Goal: Task Accomplishment & Management: Manage account settings

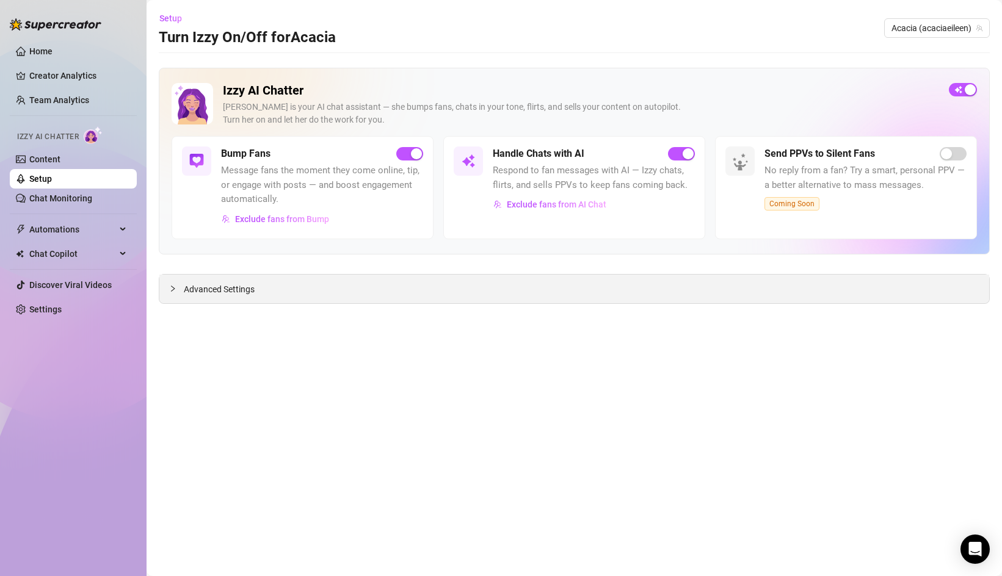
click at [263, 289] on div "Advanced Settings" at bounding box center [574, 289] width 830 height 29
click at [178, 286] on div at bounding box center [176, 288] width 15 height 13
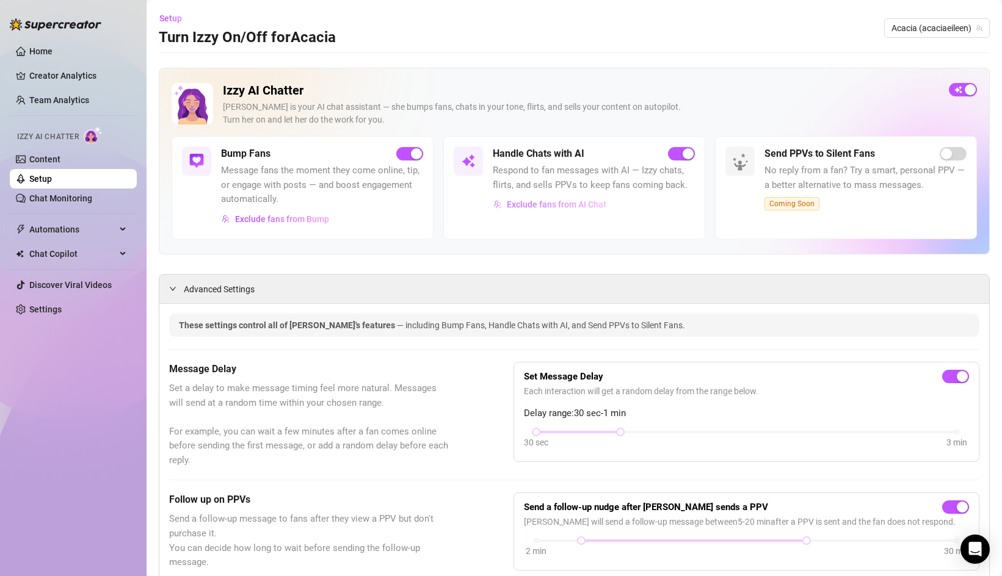
click at [532, 206] on span "Exclude fans from AI Chat" at bounding box center [557, 205] width 100 height 10
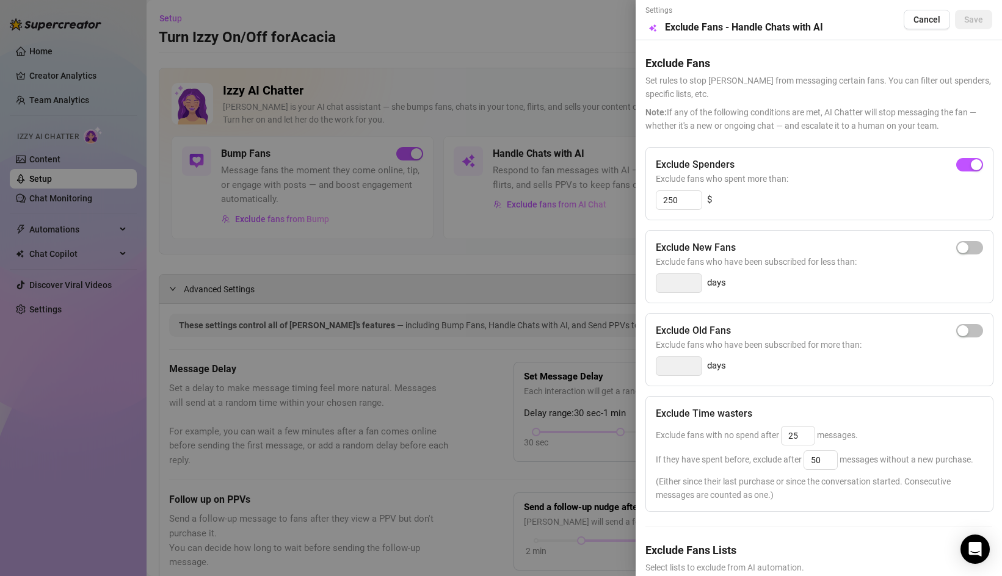
scroll to position [52, 0]
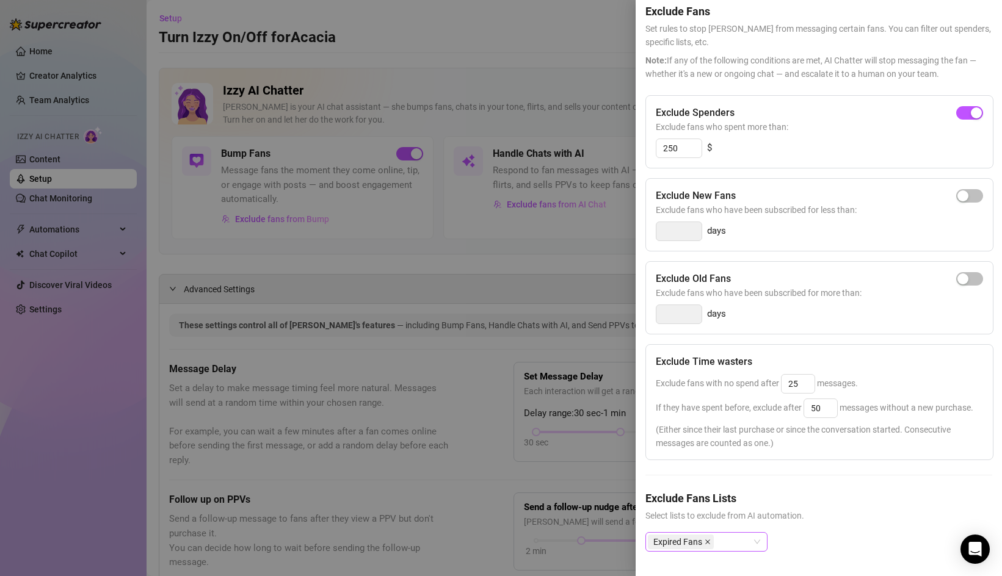
click at [707, 538] on span at bounding box center [708, 542] width 6 height 13
click at [543, 282] on div at bounding box center [501, 288] width 1002 height 576
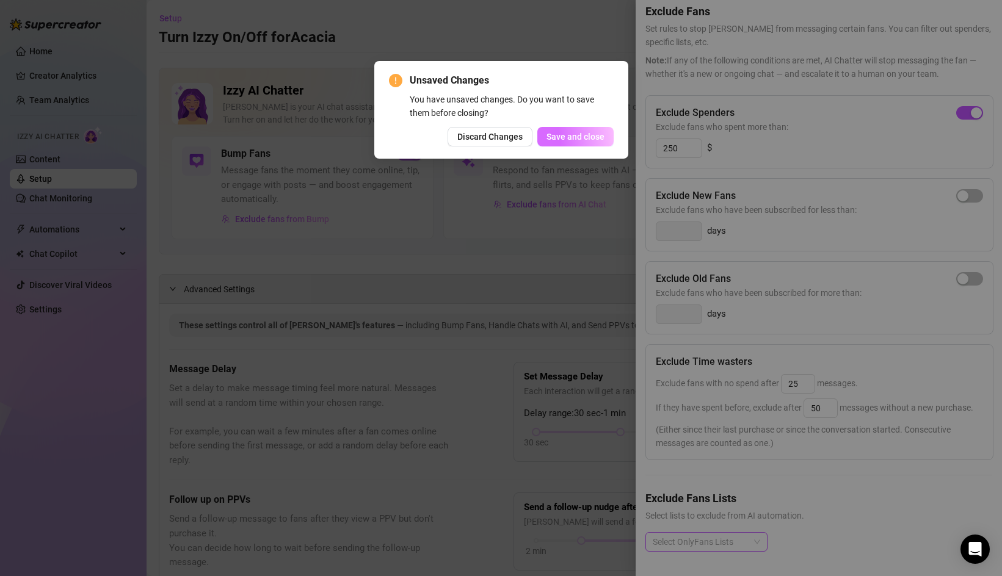
click at [585, 144] on button "Save and close" at bounding box center [575, 137] width 76 height 20
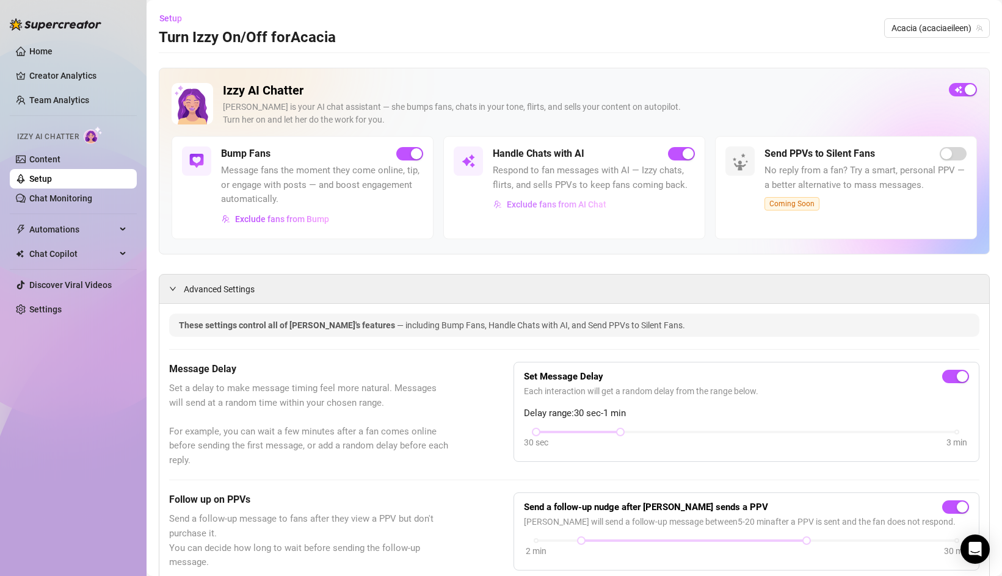
click at [582, 208] on span "Exclude fans from AI Chat" at bounding box center [557, 205] width 100 height 10
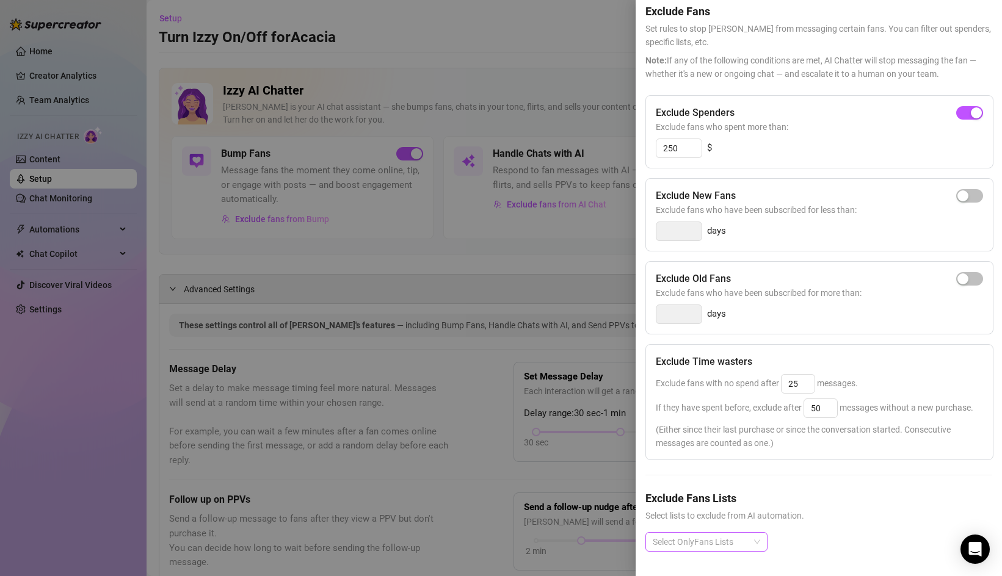
click at [727, 547] on div at bounding box center [700, 542] width 104 height 17
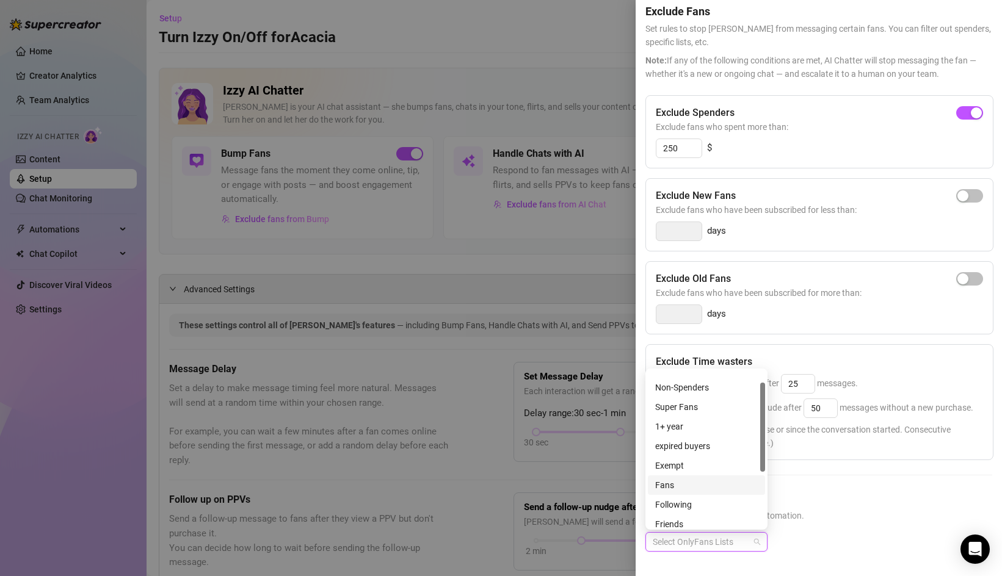
scroll to position [0, 0]
click at [838, 497] on h5 "Exclude Fans Lists" at bounding box center [818, 498] width 347 height 16
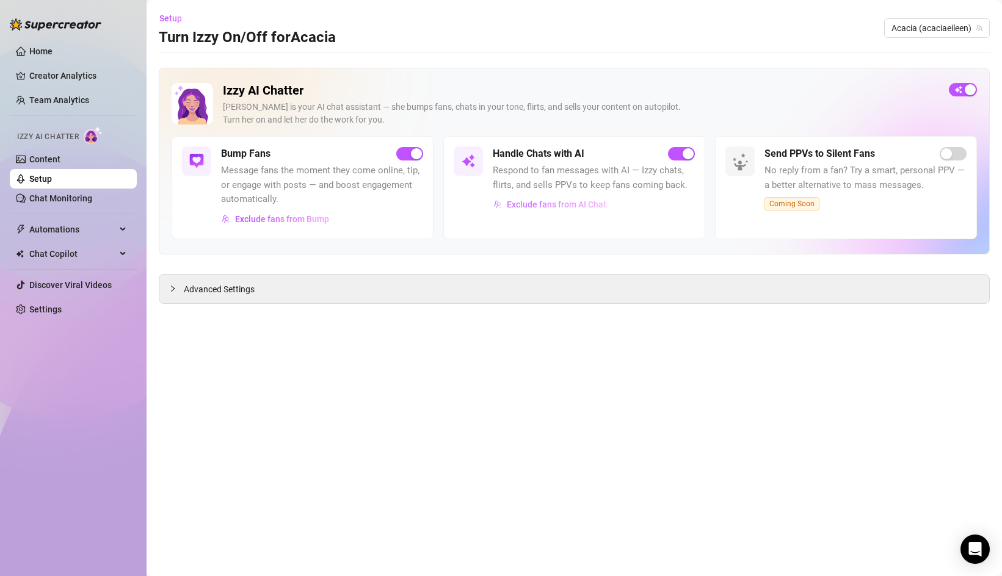
click at [554, 205] on span "Exclude fans from AI Chat" at bounding box center [557, 205] width 100 height 10
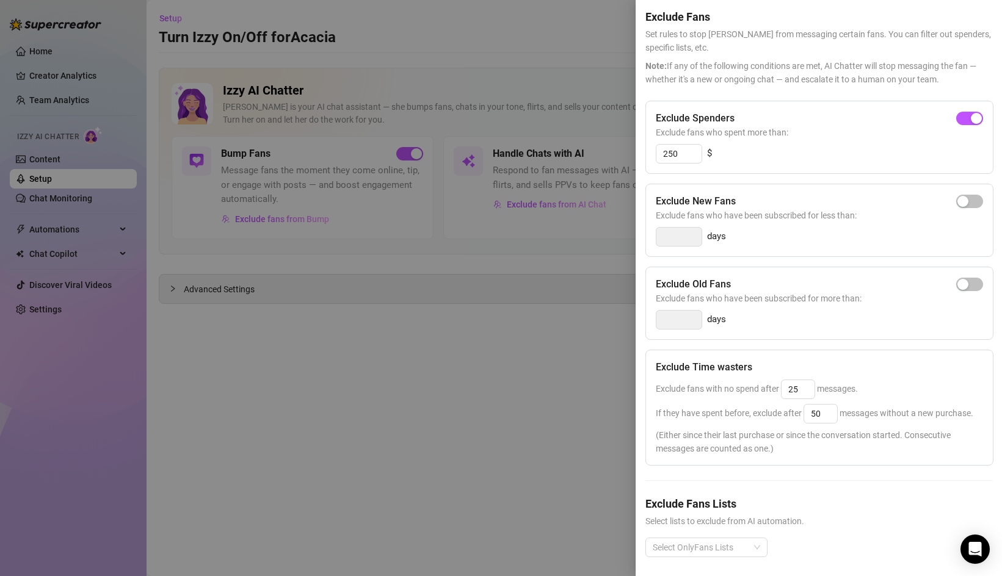
scroll to position [52, 0]
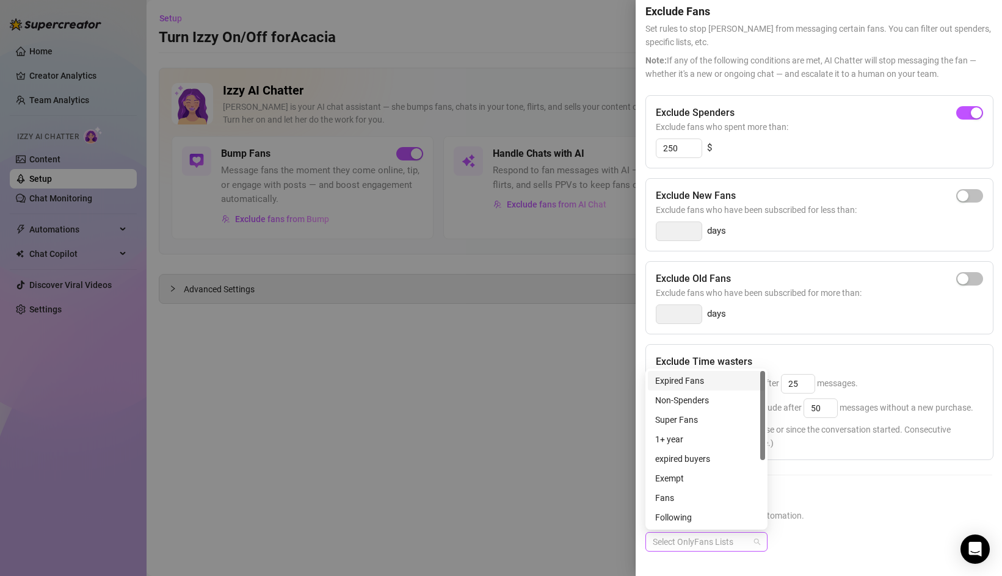
click at [685, 542] on div at bounding box center [700, 542] width 104 height 17
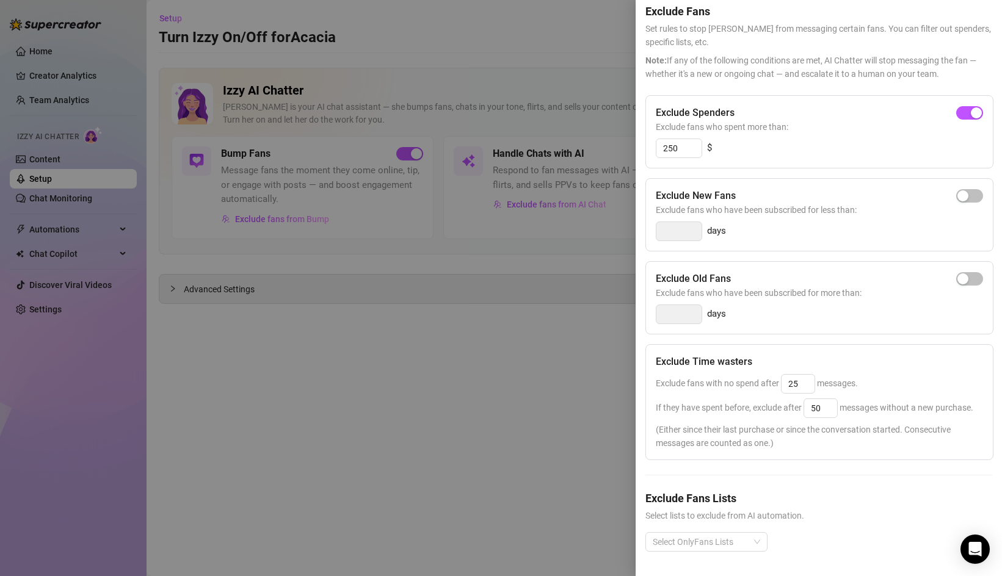
click at [496, 420] on div at bounding box center [501, 288] width 1002 height 576
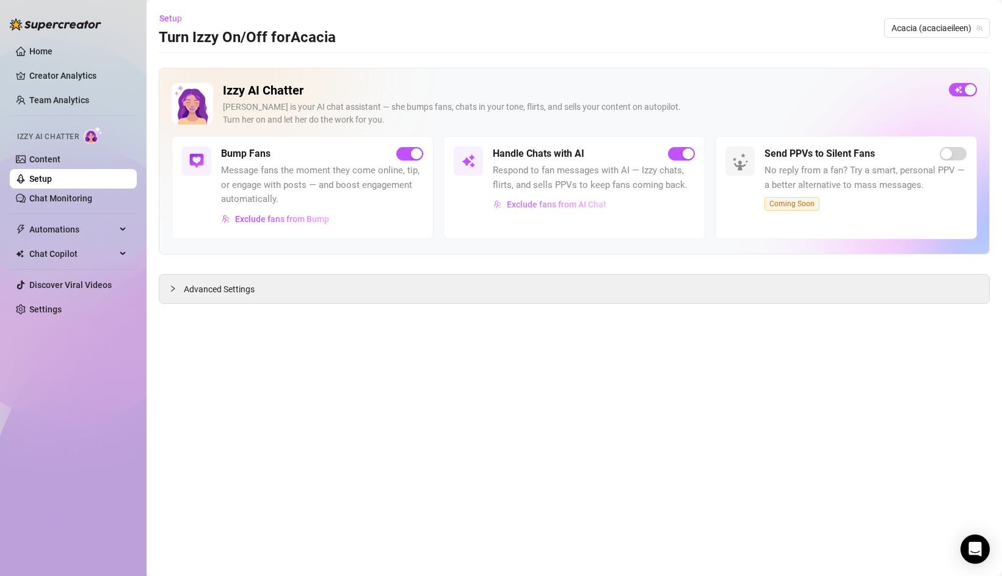
click at [549, 202] on span "Exclude fans from AI Chat" at bounding box center [557, 205] width 100 height 10
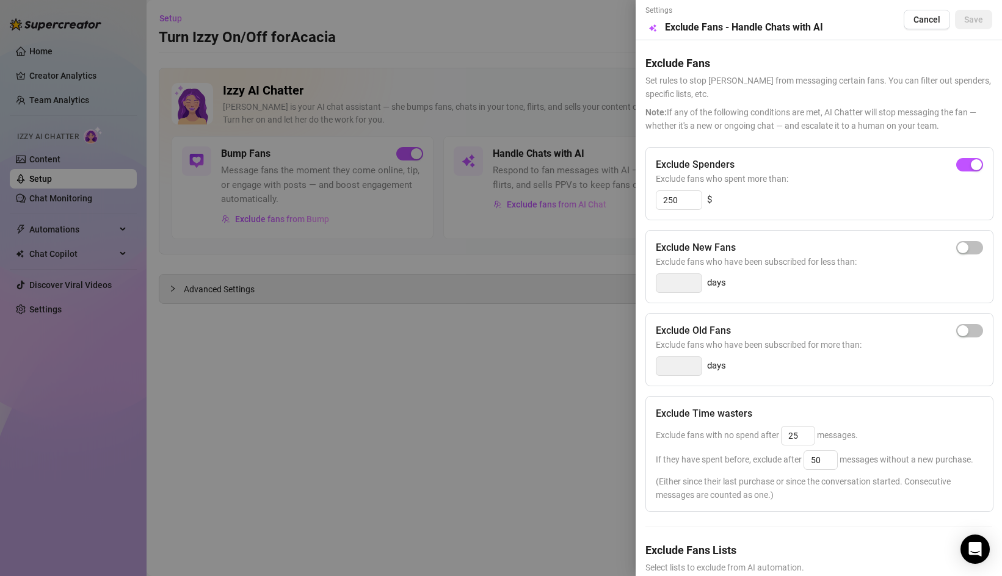
scroll to position [52, 0]
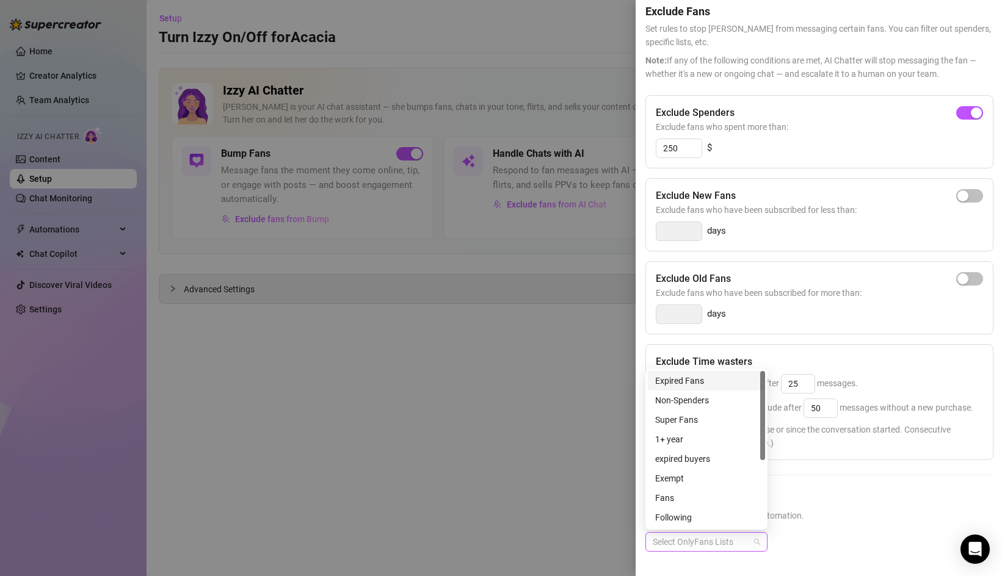
click at [681, 546] on div at bounding box center [700, 542] width 104 height 17
click at [494, 427] on div at bounding box center [501, 288] width 1002 height 576
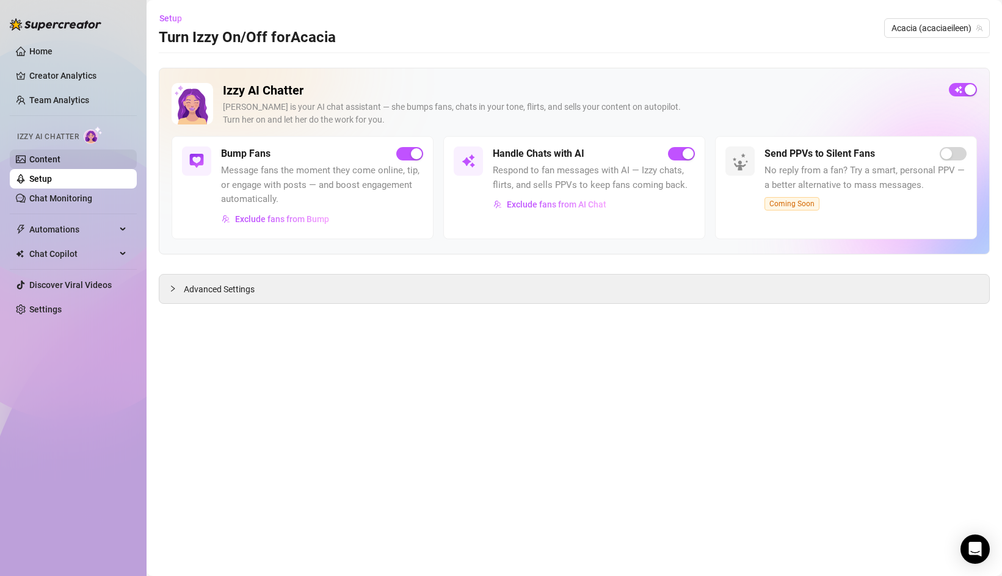
click at [54, 158] on link "Content" at bounding box center [44, 159] width 31 height 10
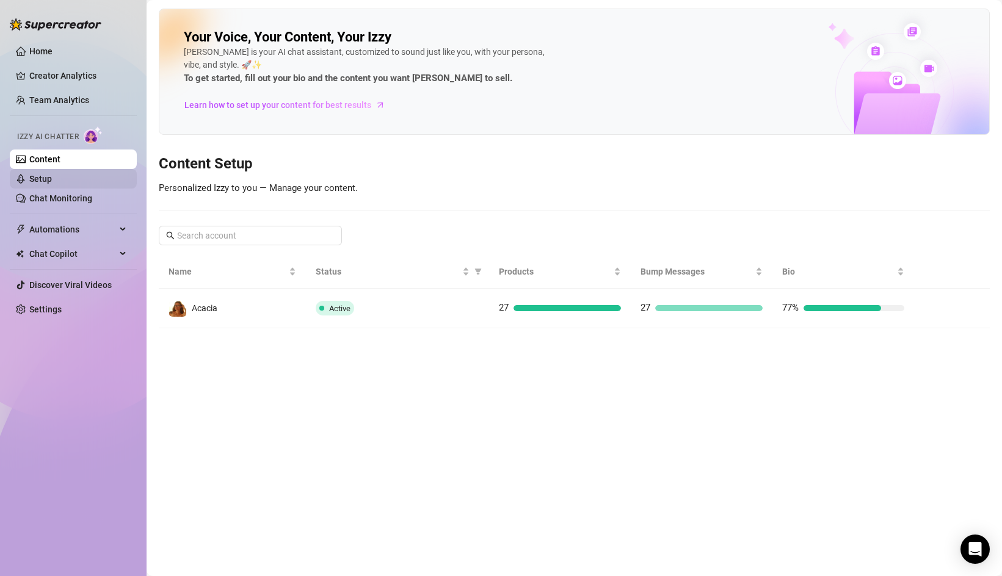
click at [52, 182] on link "Setup" at bounding box center [40, 179] width 23 height 10
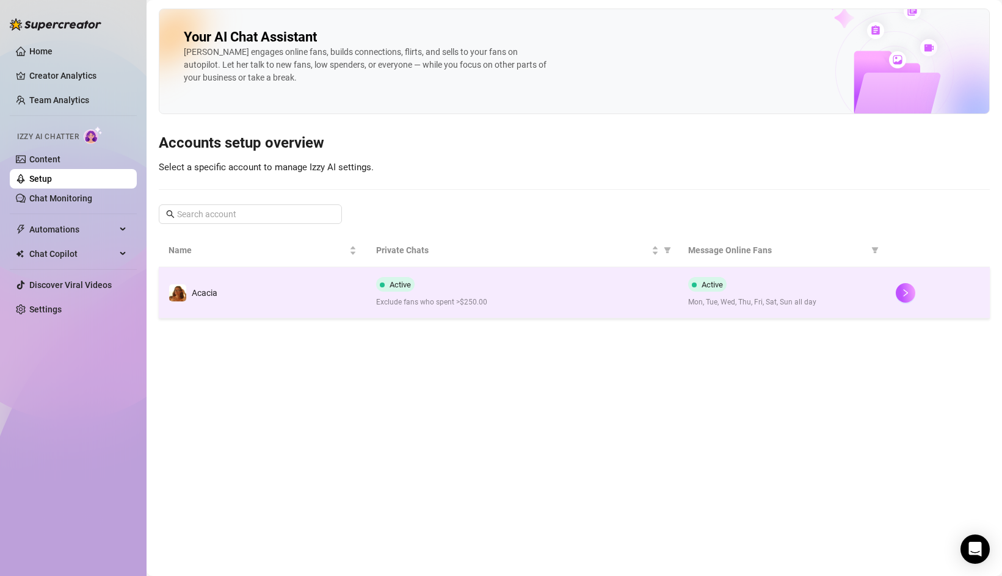
click at [445, 296] on div "Active Exclude fans who spent >$250.00" at bounding box center [522, 292] width 292 height 31
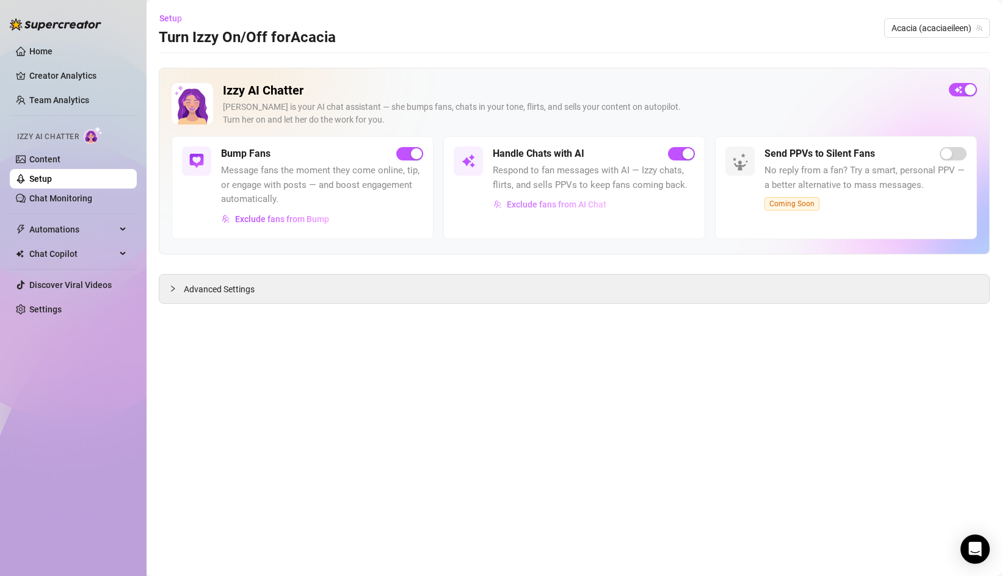
click at [550, 204] on span "Exclude fans from AI Chat" at bounding box center [557, 205] width 100 height 10
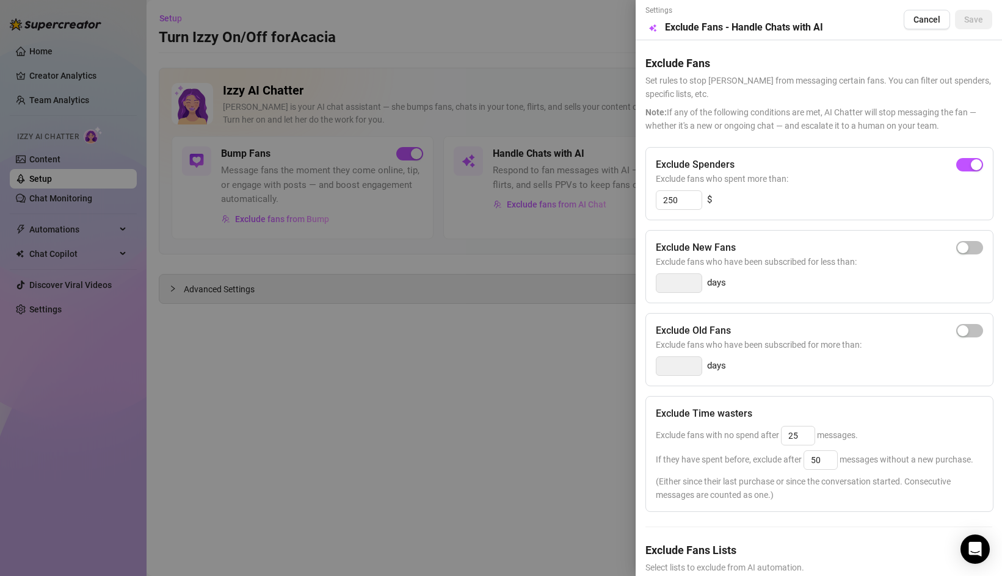
scroll to position [52, 0]
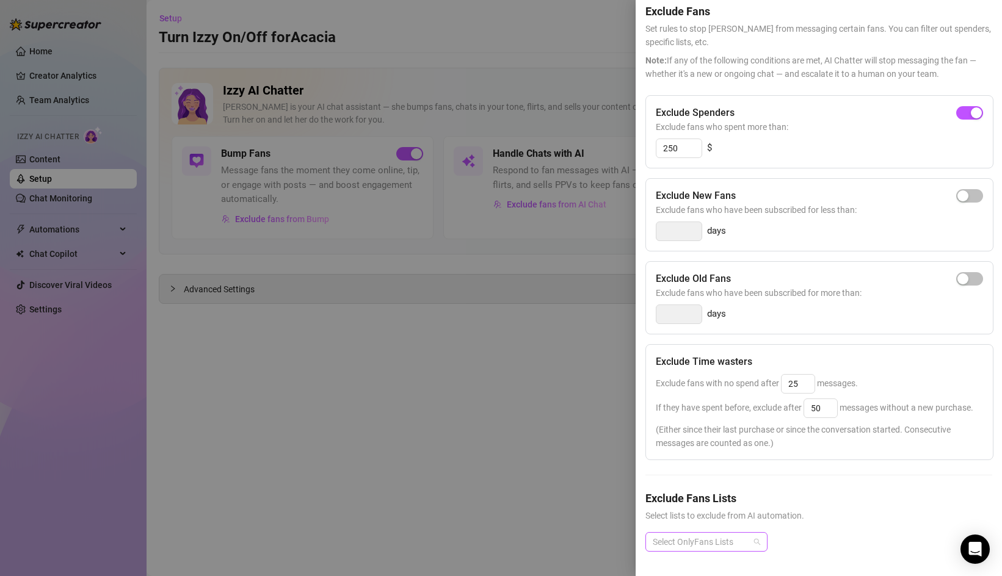
click at [683, 537] on div at bounding box center [700, 542] width 104 height 17
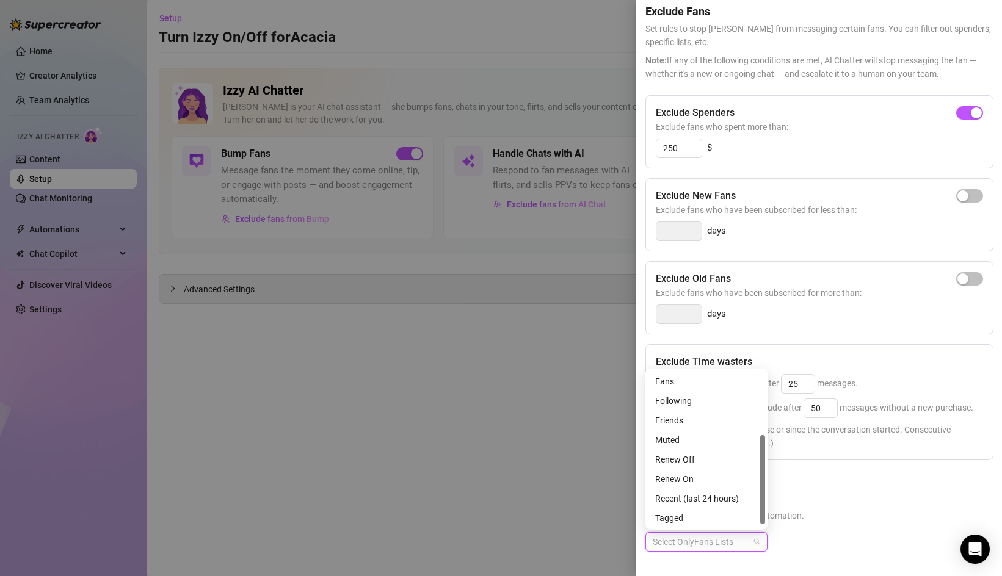
scroll to position [117, 0]
click at [504, 446] on div at bounding box center [501, 288] width 1002 height 576
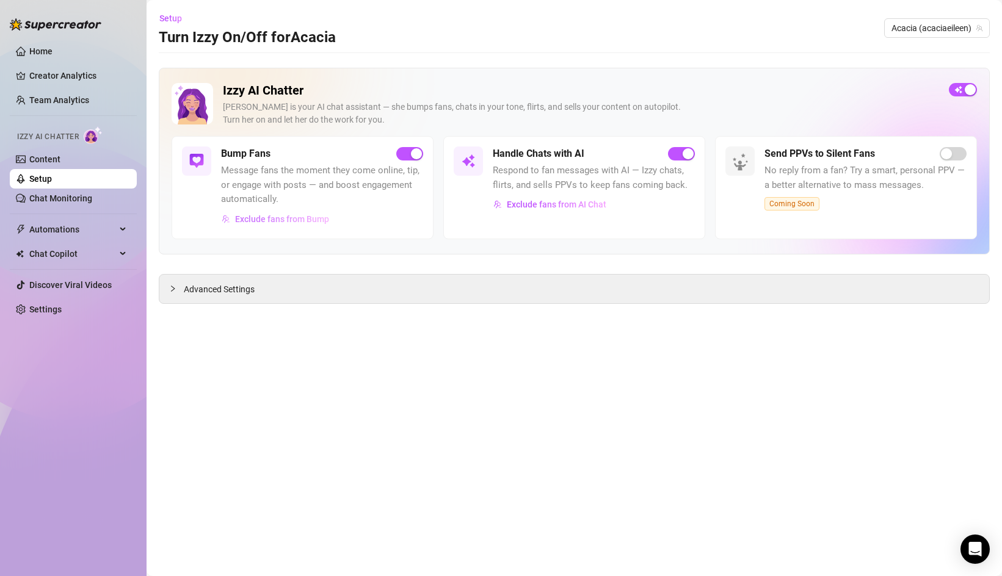
click at [307, 216] on span "Exclude fans from Bump" at bounding box center [282, 219] width 94 height 10
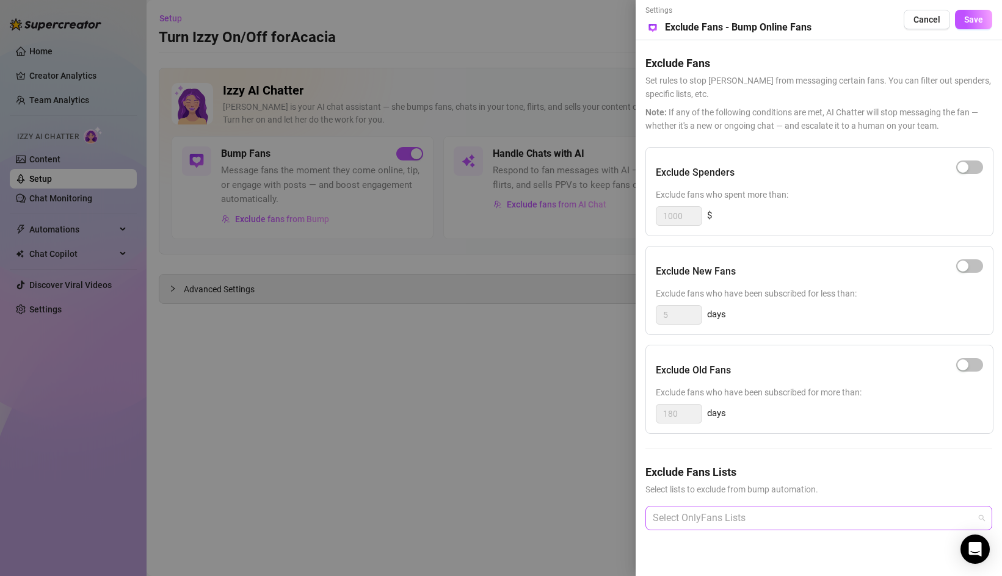
click at [708, 516] on div at bounding box center [812, 518] width 329 height 22
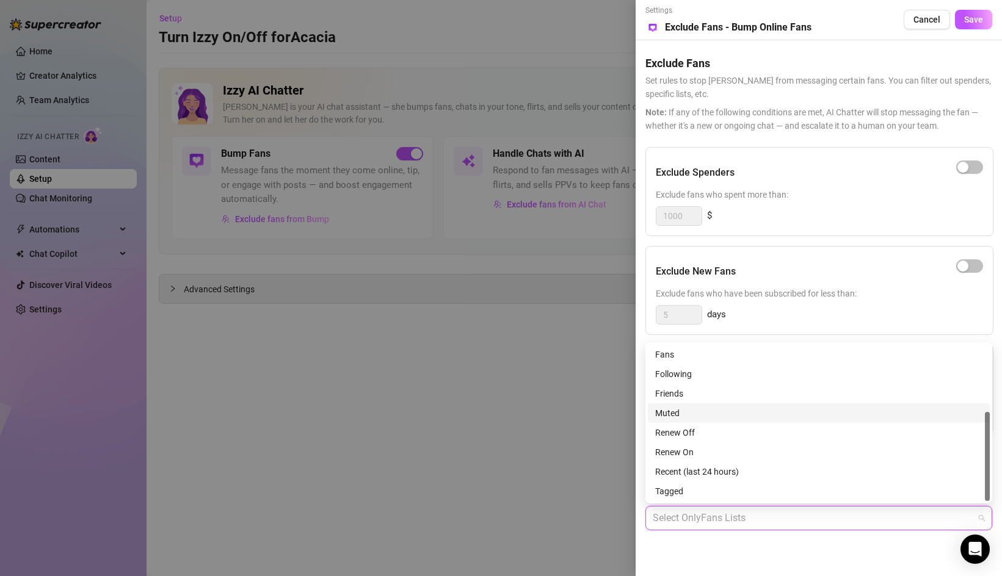
click at [679, 515] on div at bounding box center [812, 518] width 329 height 22
click at [684, 415] on div "Muted" at bounding box center [818, 413] width 327 height 13
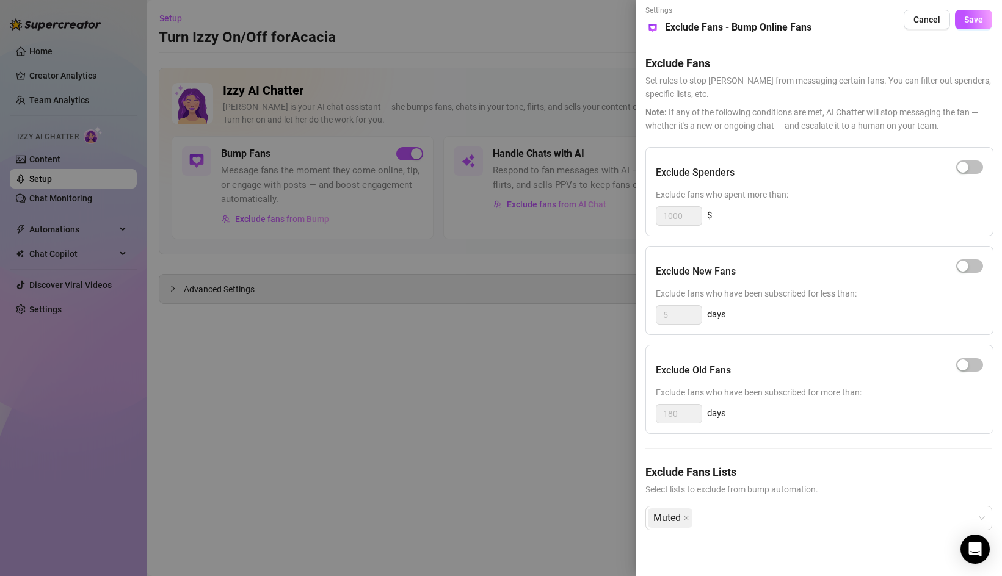
click at [585, 416] on div at bounding box center [501, 288] width 1002 height 576
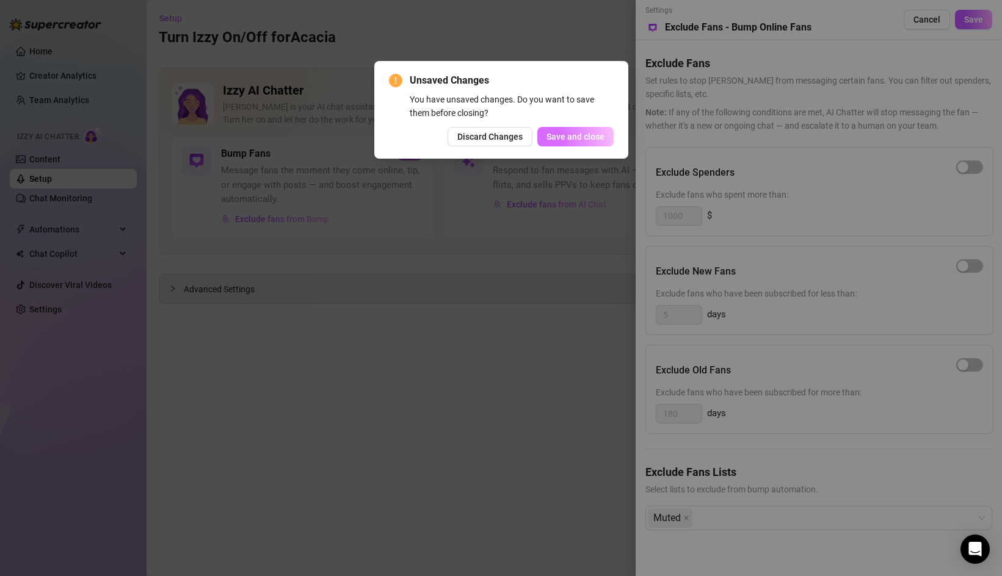
click at [592, 142] on button "Save and close" at bounding box center [575, 137] width 76 height 20
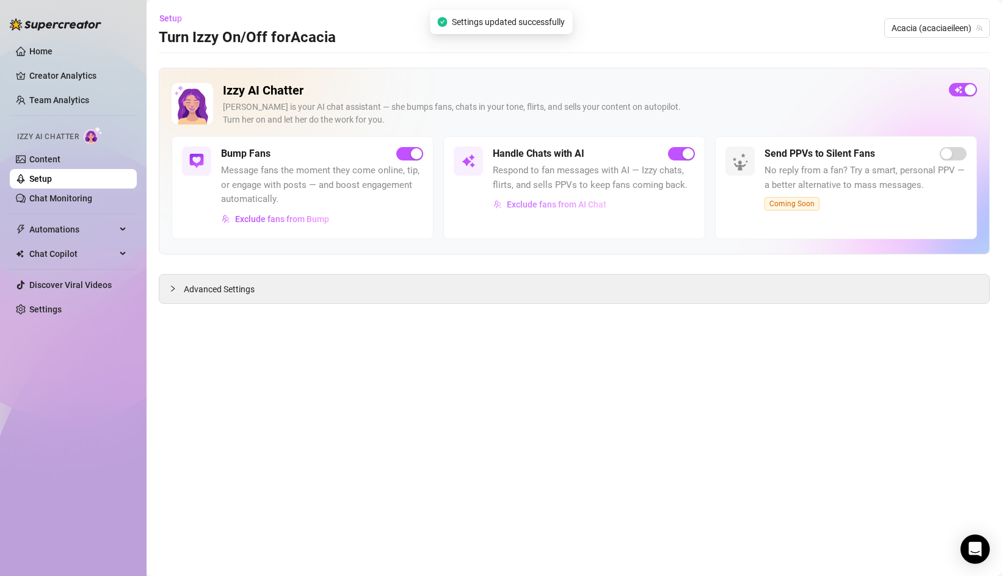
click at [528, 203] on span "Exclude fans from AI Chat" at bounding box center [557, 205] width 100 height 10
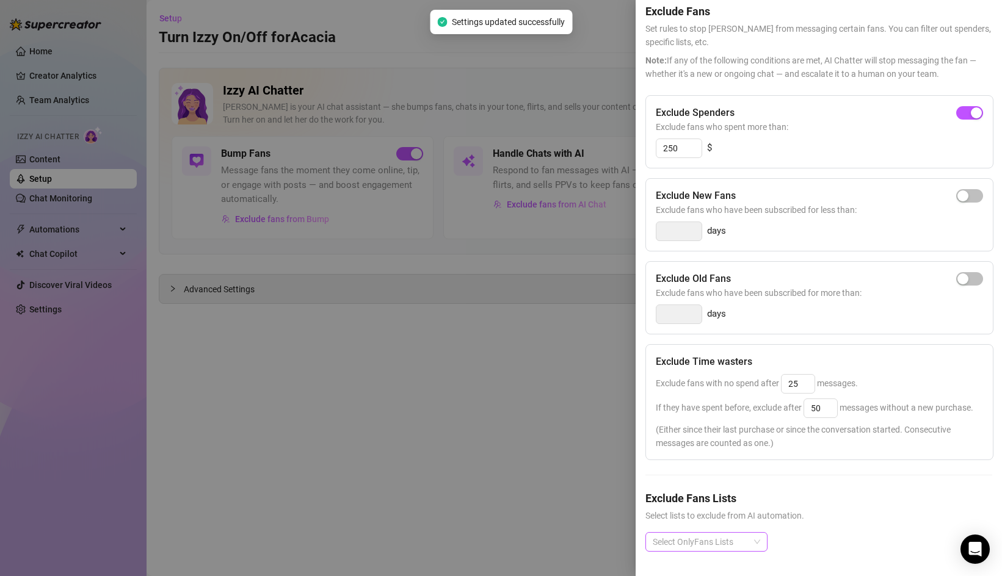
click at [696, 536] on div at bounding box center [700, 542] width 104 height 17
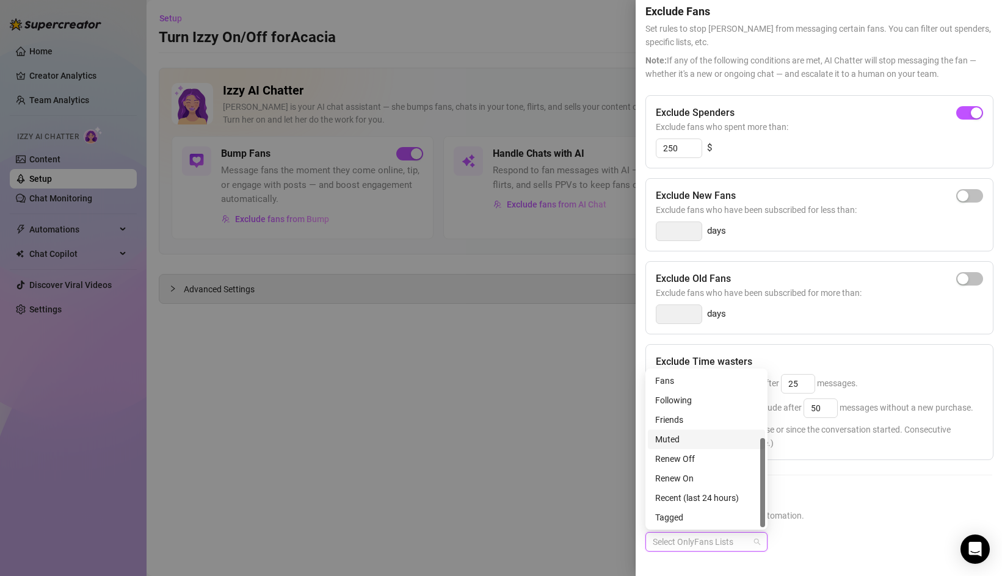
click at [686, 444] on div "Muted" at bounding box center [706, 439] width 103 height 13
click at [512, 416] on div at bounding box center [501, 288] width 1002 height 576
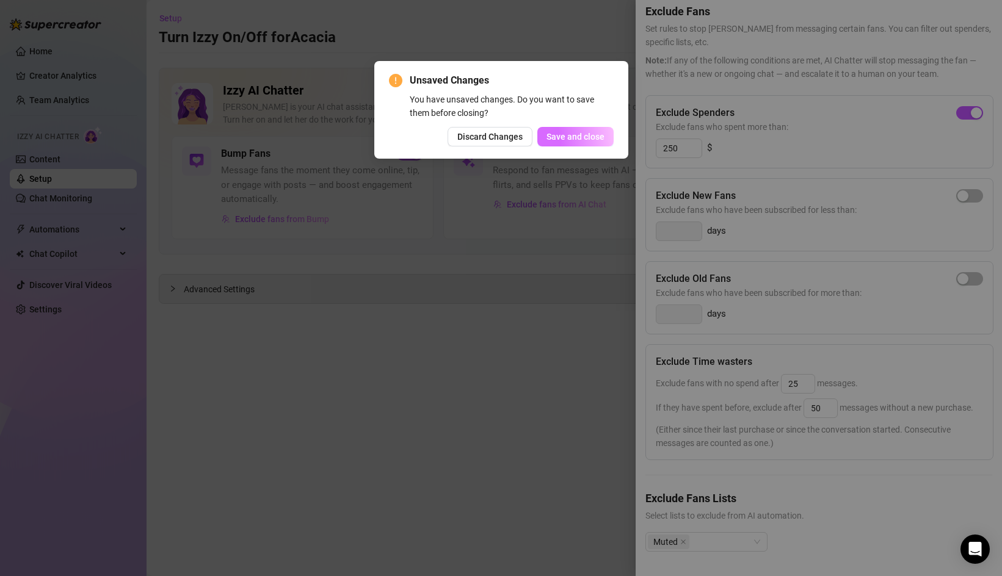
click at [573, 136] on span "Save and close" at bounding box center [576, 137] width 58 height 10
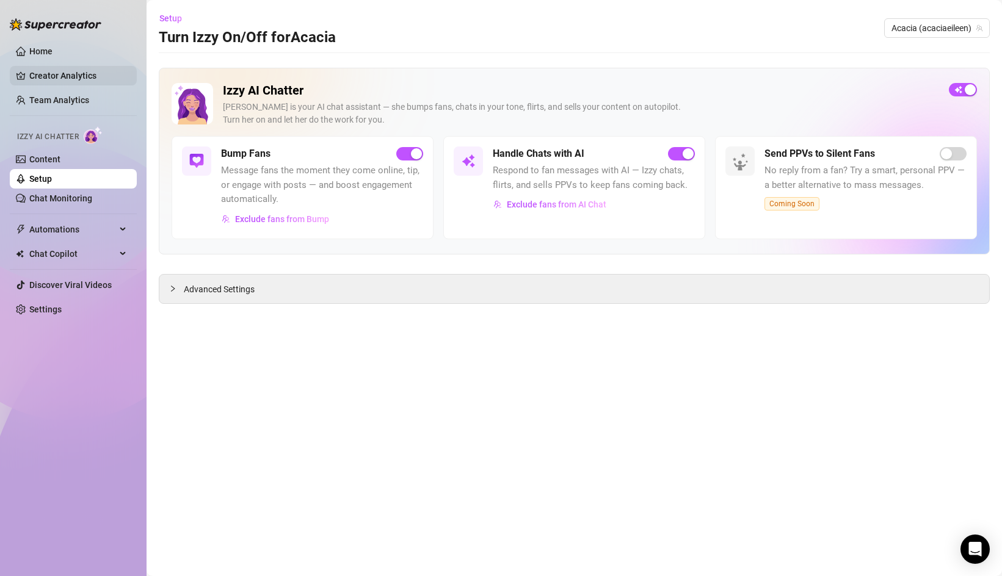
click at [54, 77] on link "Creator Analytics" at bounding box center [78, 76] width 98 height 20
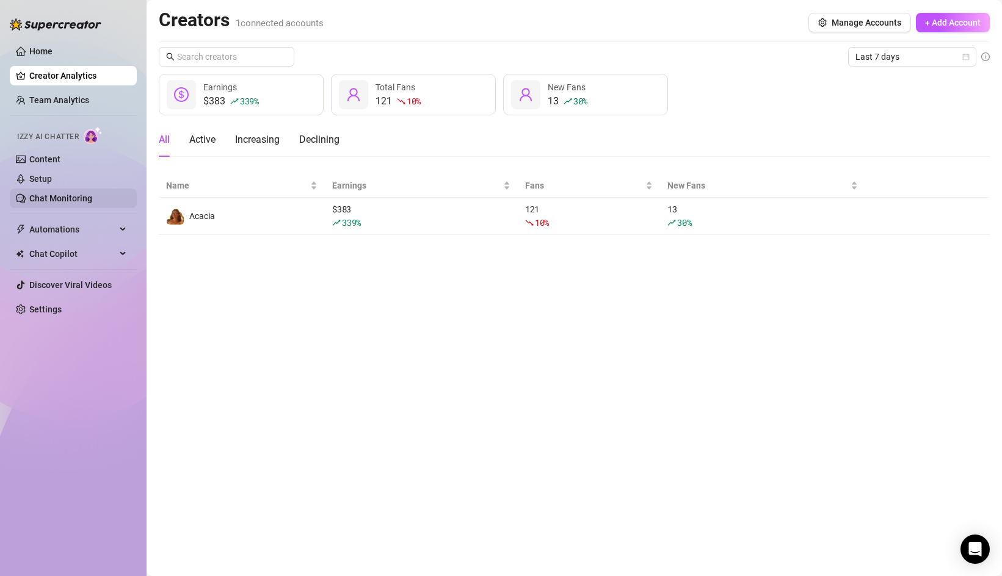
click at [83, 200] on link "Chat Monitoring" at bounding box center [60, 199] width 63 height 10
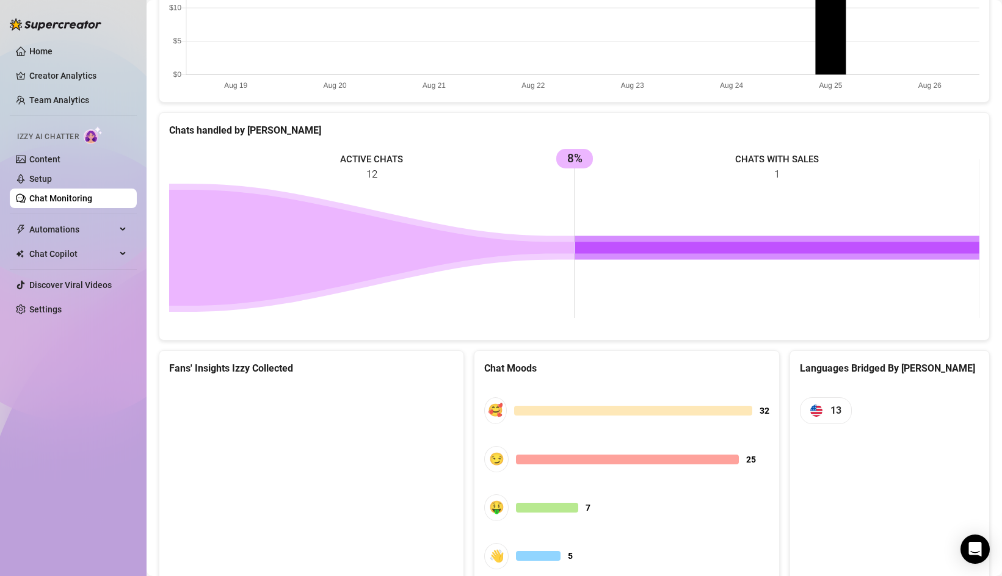
scroll to position [470, 0]
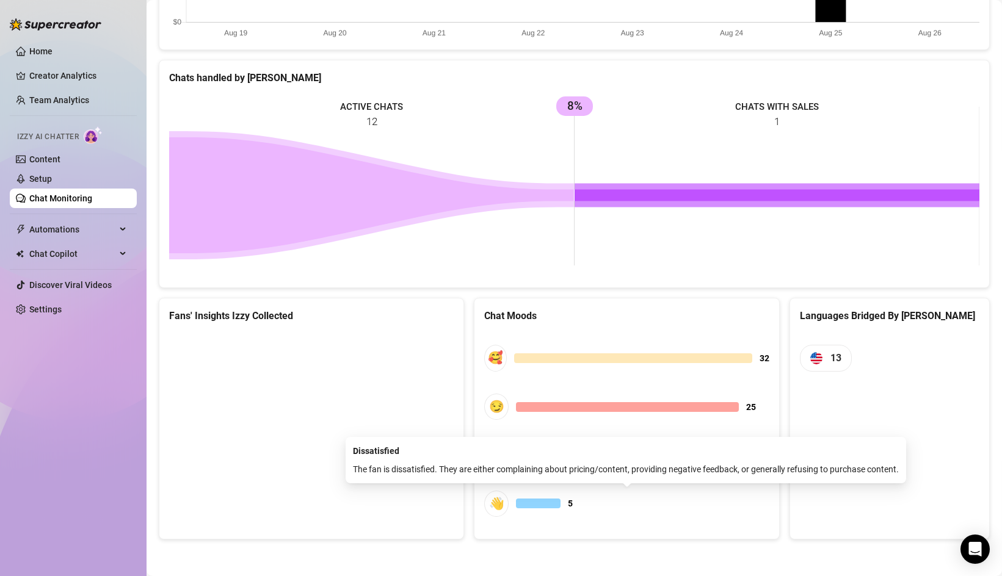
click at [549, 504] on div at bounding box center [538, 504] width 45 height 10
click at [497, 504] on div "👋" at bounding box center [496, 504] width 24 height 26
click at [530, 504] on div at bounding box center [538, 504] width 45 height 10
click at [554, 466] on div "The fan is dissatisfied. They are either complaining about pricing/content, pro…" at bounding box center [626, 469] width 546 height 13
click at [494, 503] on div "👋" at bounding box center [496, 504] width 24 height 26
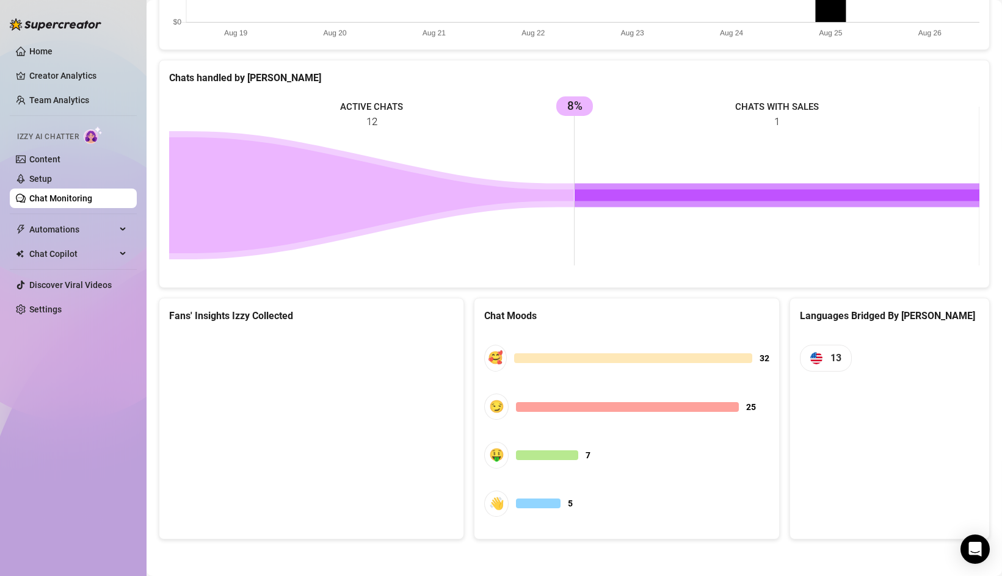
click at [341, 432] on canvas at bounding box center [311, 424] width 285 height 183
click at [502, 496] on div "👋" at bounding box center [496, 504] width 24 height 26
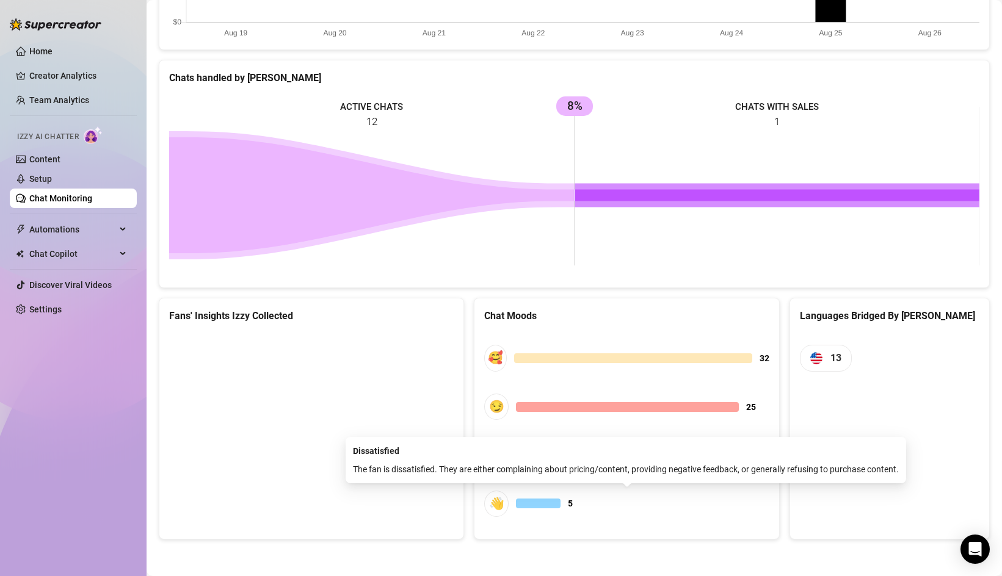
click at [536, 506] on div at bounding box center [538, 504] width 45 height 10
click at [498, 504] on div "👋" at bounding box center [496, 504] width 24 height 26
click at [493, 463] on div "The fan is dissatisfied. They are either complaining about pricing/content, pro…" at bounding box center [626, 469] width 546 height 13
click at [495, 503] on div "👋" at bounding box center [496, 504] width 24 height 26
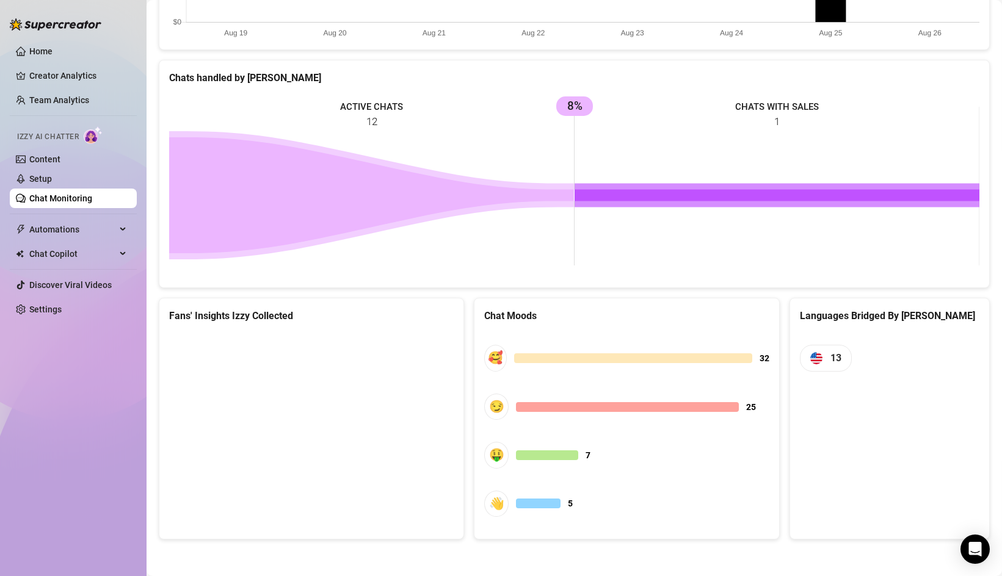
scroll to position [0, 0]
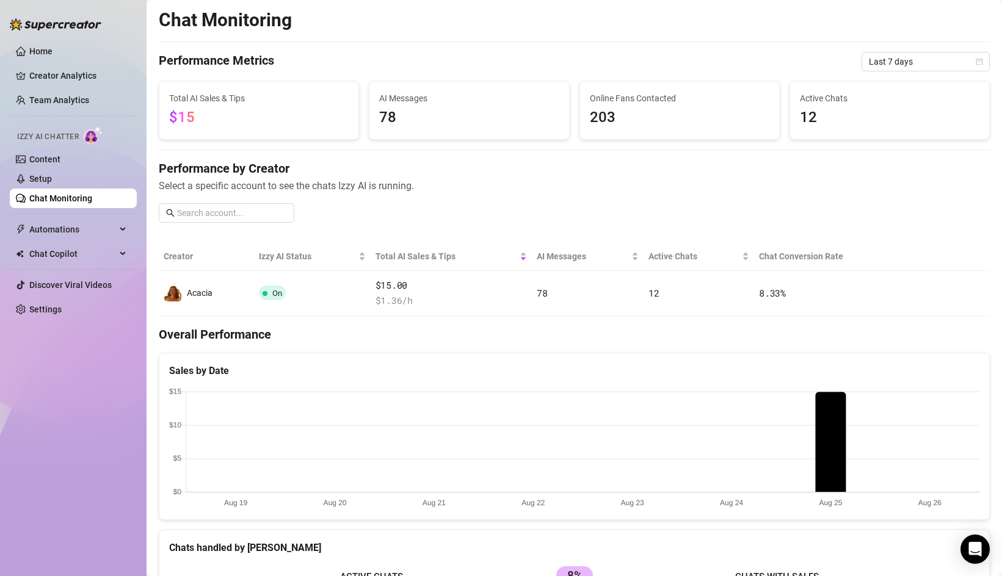
click at [274, 115] on span "$15" at bounding box center [259, 117] width 180 height 23
click at [426, 104] on span "AI Messages" at bounding box center [469, 98] width 180 height 13
click at [403, 115] on span "78" at bounding box center [469, 117] width 180 height 23
click at [633, 110] on span "203" at bounding box center [680, 117] width 180 height 23
click at [812, 117] on span "12" at bounding box center [890, 117] width 180 height 23
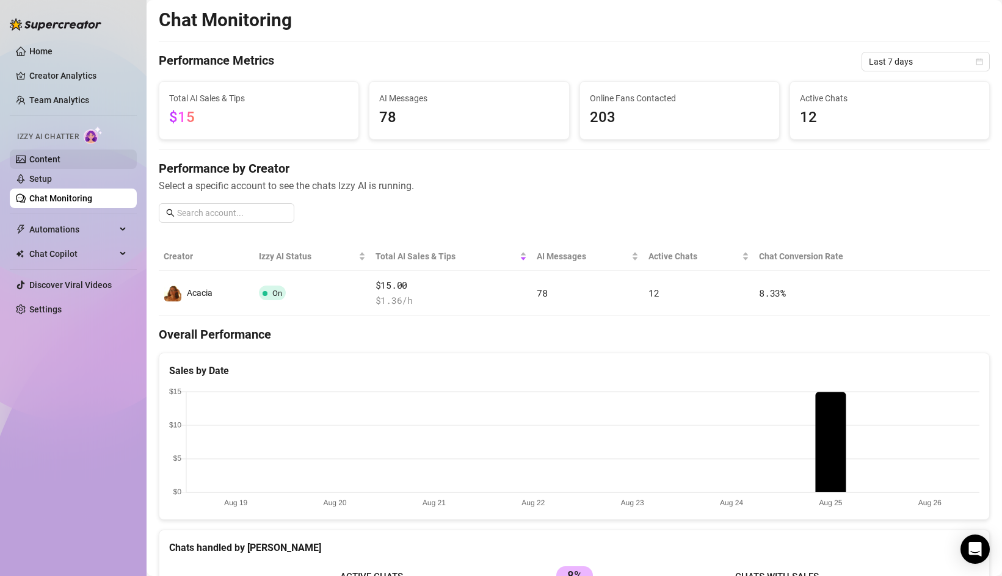
click at [52, 158] on link "Content" at bounding box center [44, 159] width 31 height 10
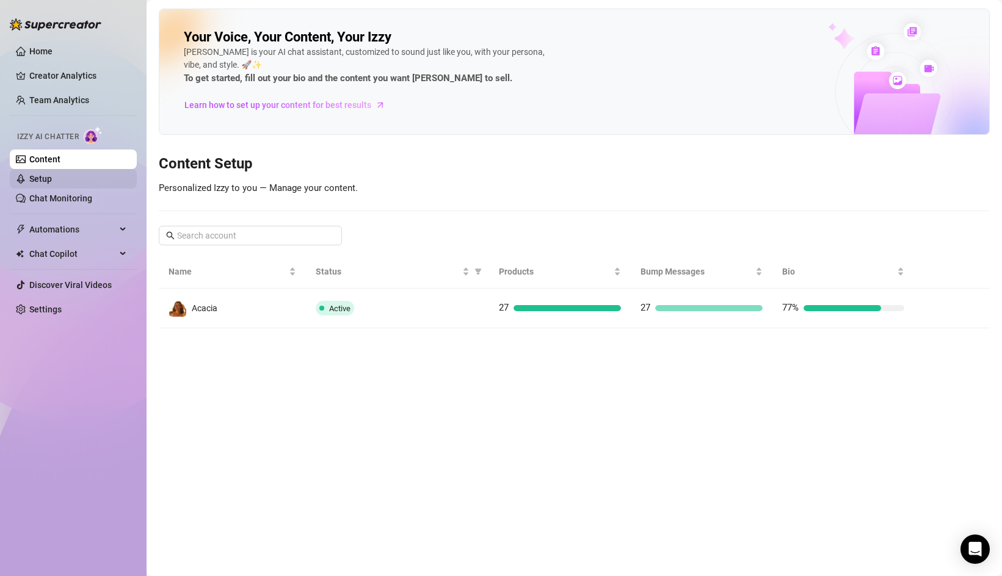
click at [51, 175] on link "Setup" at bounding box center [40, 179] width 23 height 10
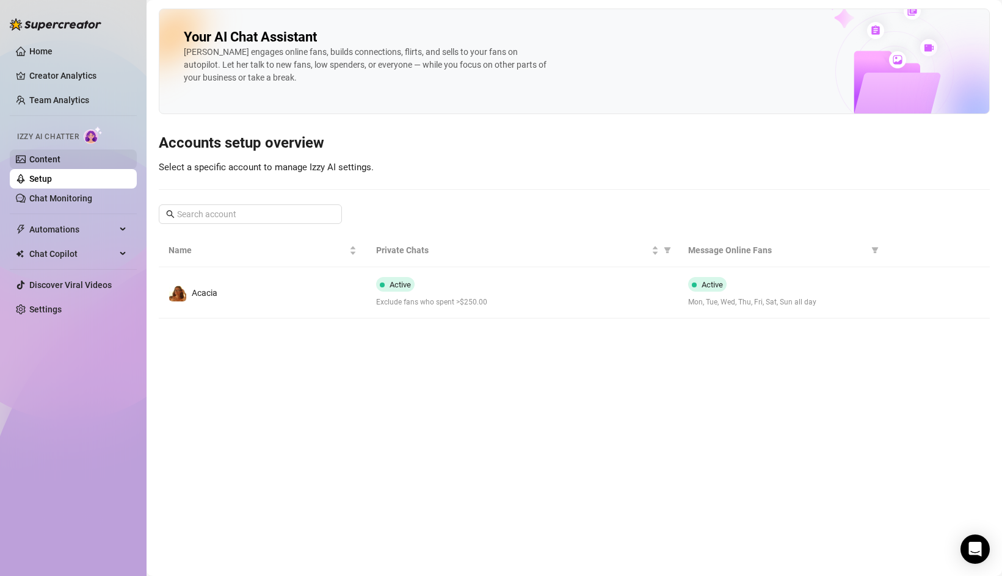
click at [60, 158] on link "Content" at bounding box center [44, 159] width 31 height 10
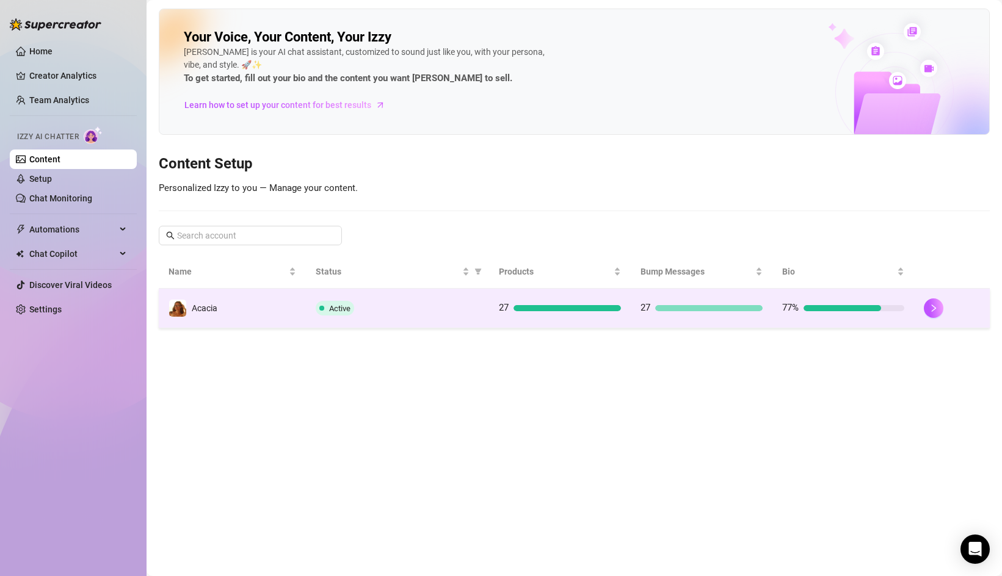
click at [377, 316] on td "Active" at bounding box center [398, 309] width 184 height 40
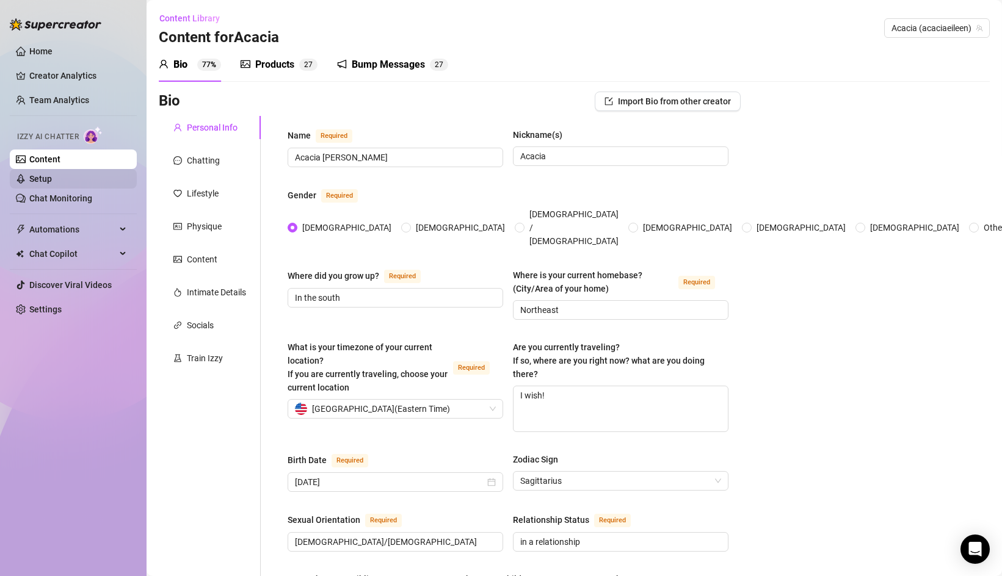
click at [52, 179] on link "Setup" at bounding box center [40, 179] width 23 height 10
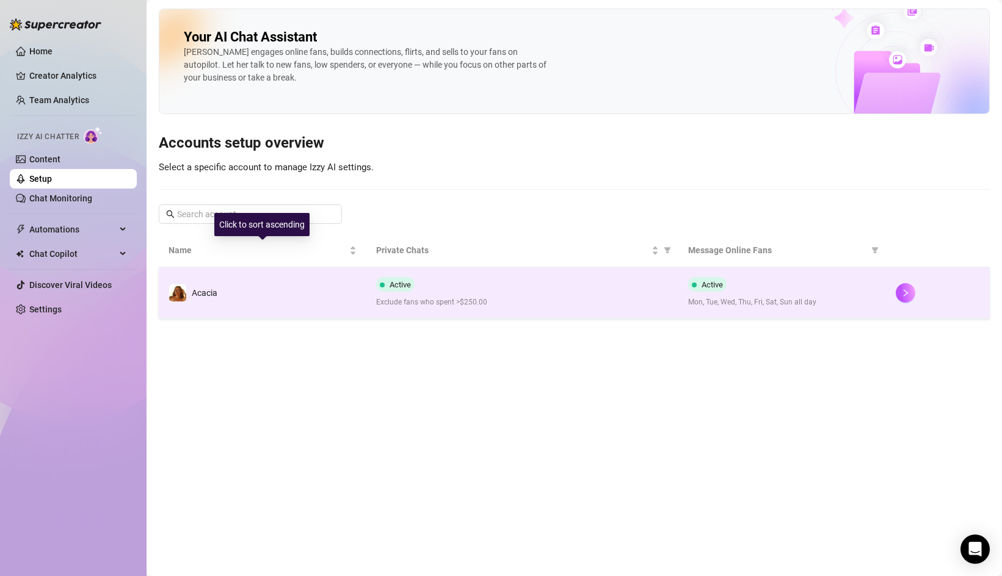
click at [308, 293] on td "Acacia" at bounding box center [263, 292] width 208 height 51
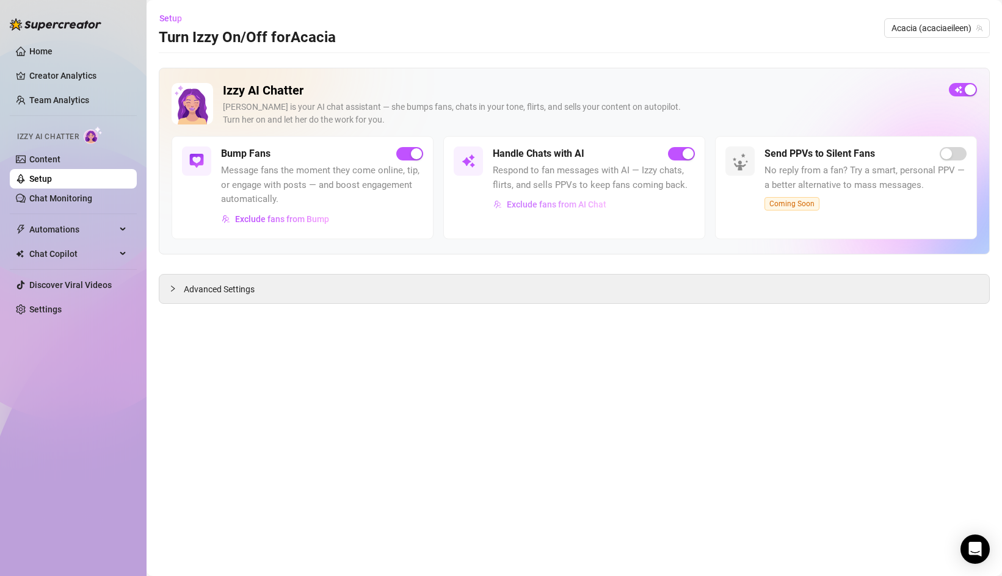
click at [547, 206] on span "Exclude fans from AI Chat" at bounding box center [557, 205] width 100 height 10
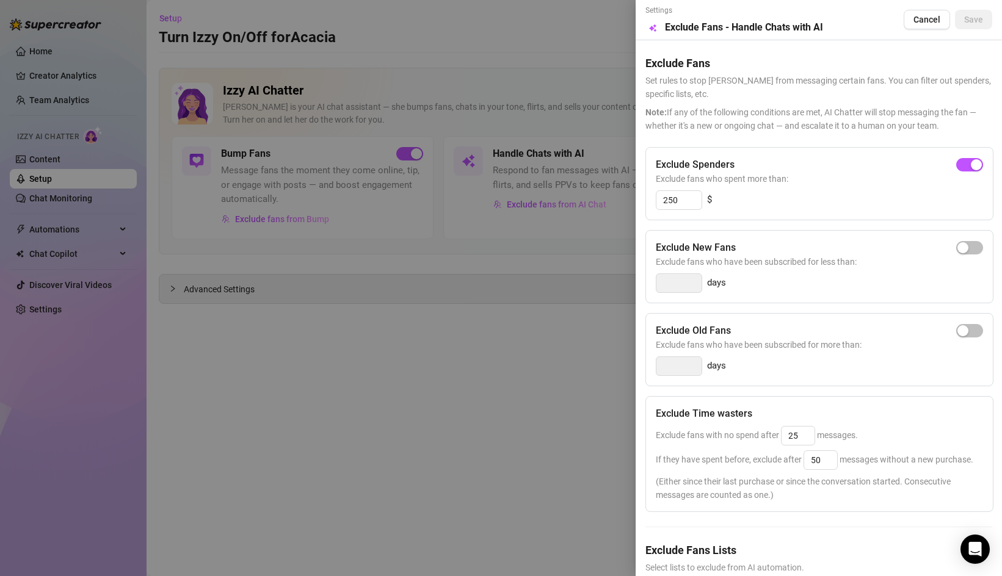
scroll to position [52, 0]
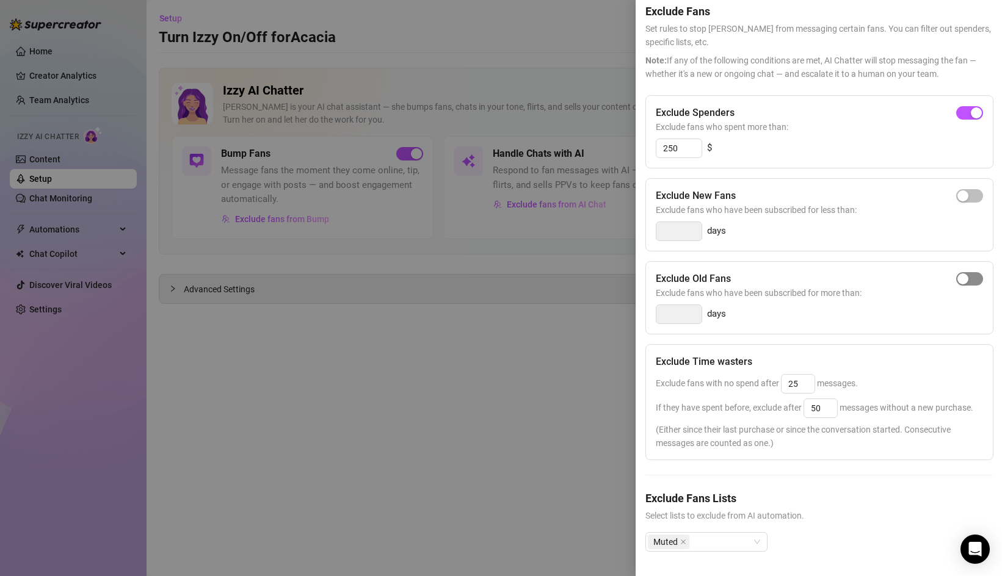
click at [962, 278] on div "button" at bounding box center [963, 279] width 11 height 11
click at [675, 313] on input "14" at bounding box center [678, 314] width 45 height 18
type input "1"
click at [969, 198] on span "button" at bounding box center [969, 195] width 27 height 13
click at [692, 236] on input "3" at bounding box center [678, 231] width 45 height 18
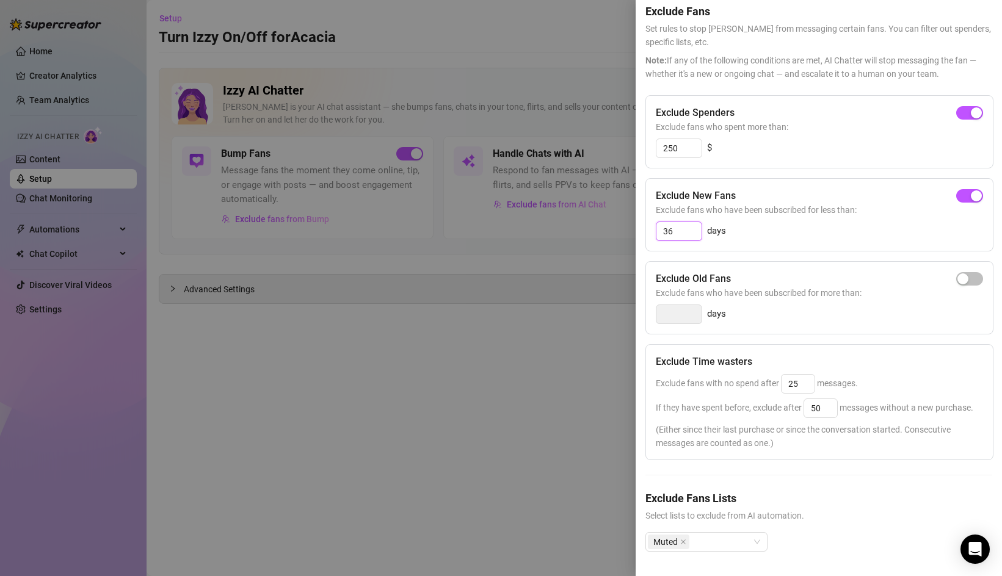
type input "3"
click at [960, 274] on div "button" at bounding box center [963, 279] width 11 height 11
click at [692, 319] on input "14" at bounding box center [678, 314] width 45 height 18
type input "365"
click at [793, 322] on div "365 days" at bounding box center [819, 315] width 327 height 20
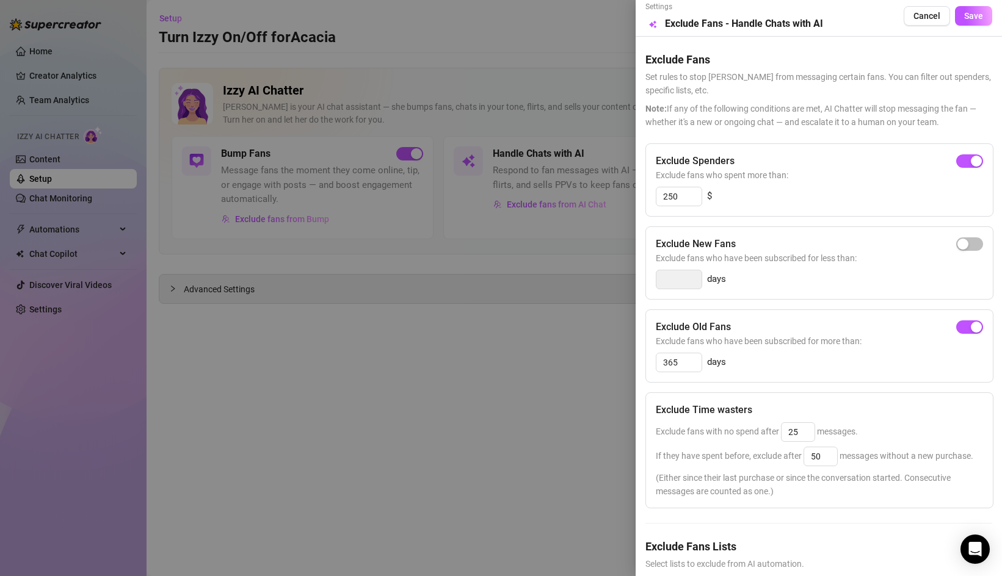
scroll to position [0, 0]
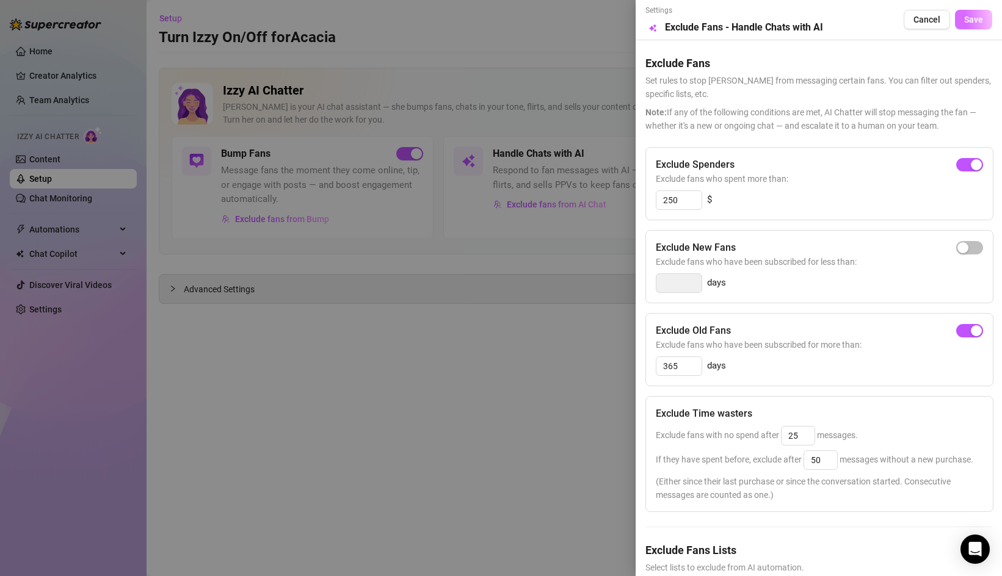
click at [964, 22] on span "Save" at bounding box center [973, 20] width 19 height 10
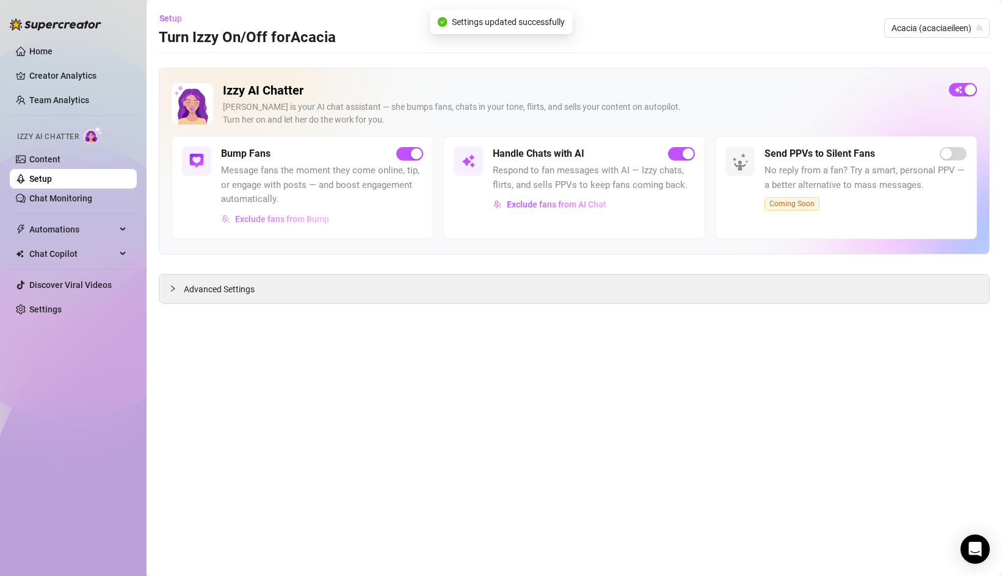
click at [281, 220] on span "Exclude fans from Bump" at bounding box center [282, 219] width 94 height 10
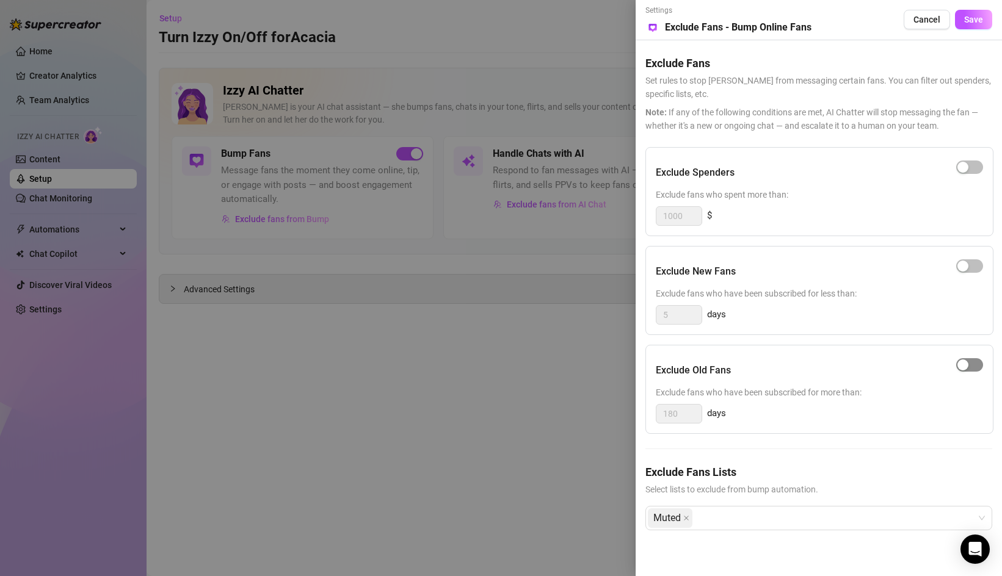
click at [962, 365] on div "button" at bounding box center [963, 365] width 11 height 11
click at [664, 414] on input "180" at bounding box center [678, 414] width 45 height 18
type input "365"
click at [961, 165] on div "button" at bounding box center [963, 167] width 11 height 11
drag, startPoint x: 686, startPoint y: 217, endPoint x: 642, endPoint y: 219, distance: 43.4
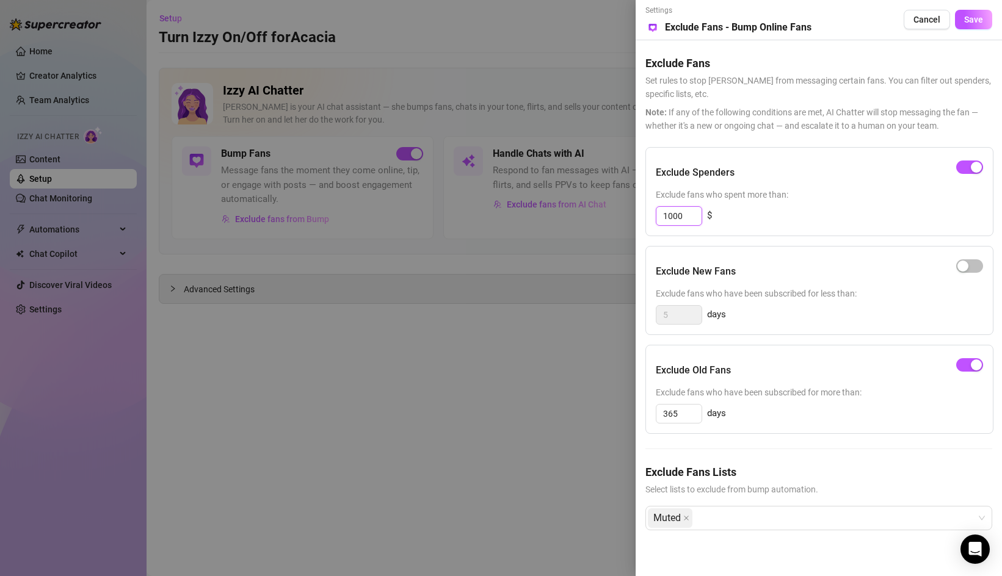
click at [642, 219] on div "Settings Preview Exclude Fans - Bump Online Fans Cancel Save Exclude Fans Set r…" at bounding box center [819, 288] width 366 height 576
click at [811, 345] on div "Exclude Old Fans Exclude fans who have been subscribed for more than: 365 days" at bounding box center [819, 389] width 348 height 89
click at [981, 25] on button "Save" at bounding box center [973, 20] width 37 height 20
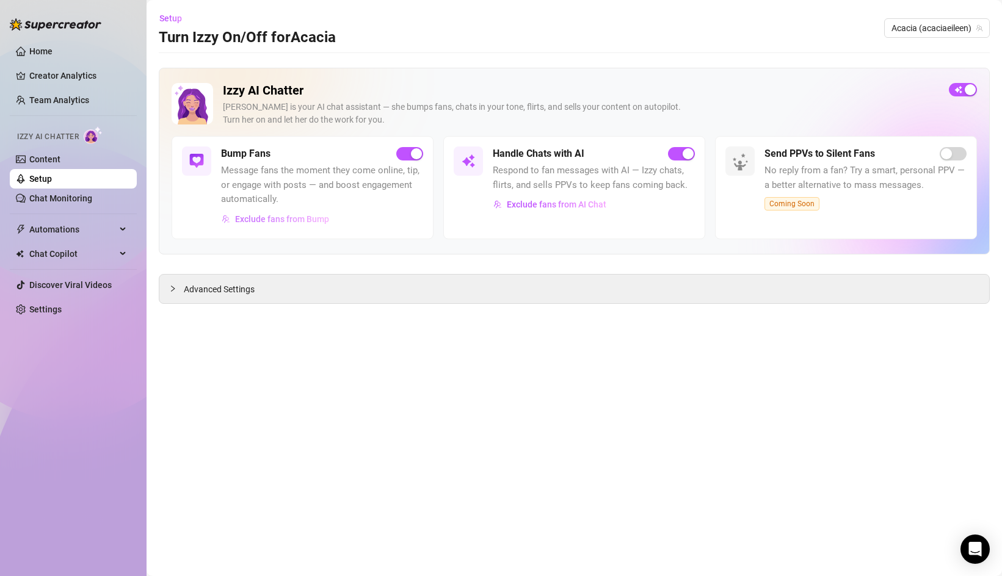
click at [260, 219] on span "Exclude fans from Bump" at bounding box center [282, 219] width 94 height 10
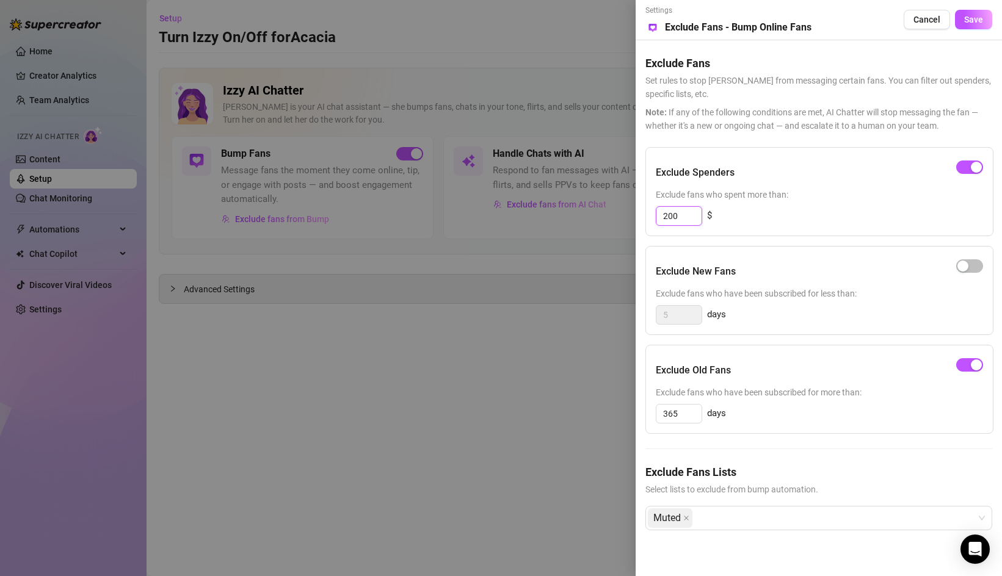
click at [678, 219] on input "200" at bounding box center [678, 216] width 45 height 18
type input "250"
click at [985, 23] on button "Save" at bounding box center [973, 20] width 37 height 20
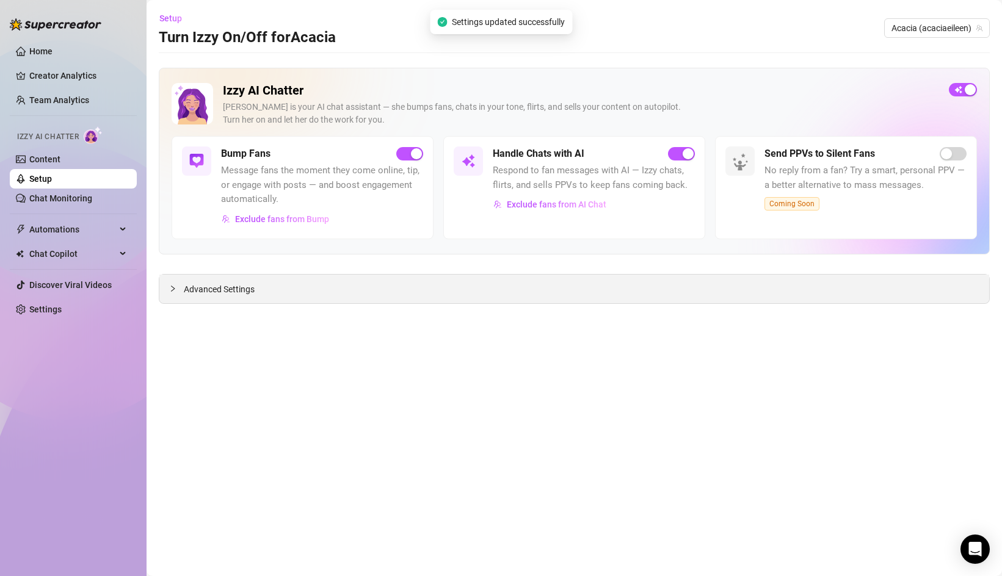
click at [189, 286] on span "Advanced Settings" at bounding box center [219, 289] width 71 height 13
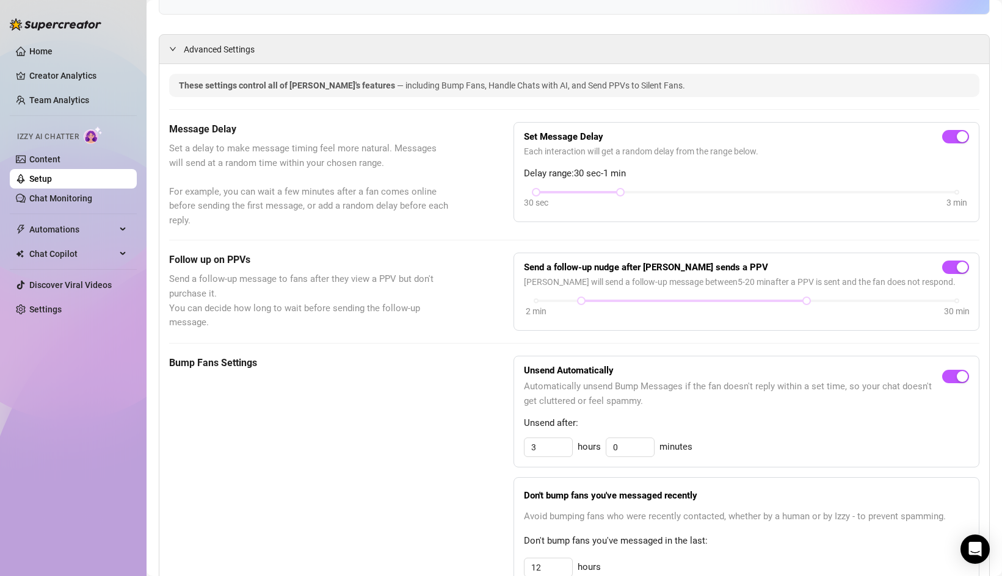
scroll to position [244, 0]
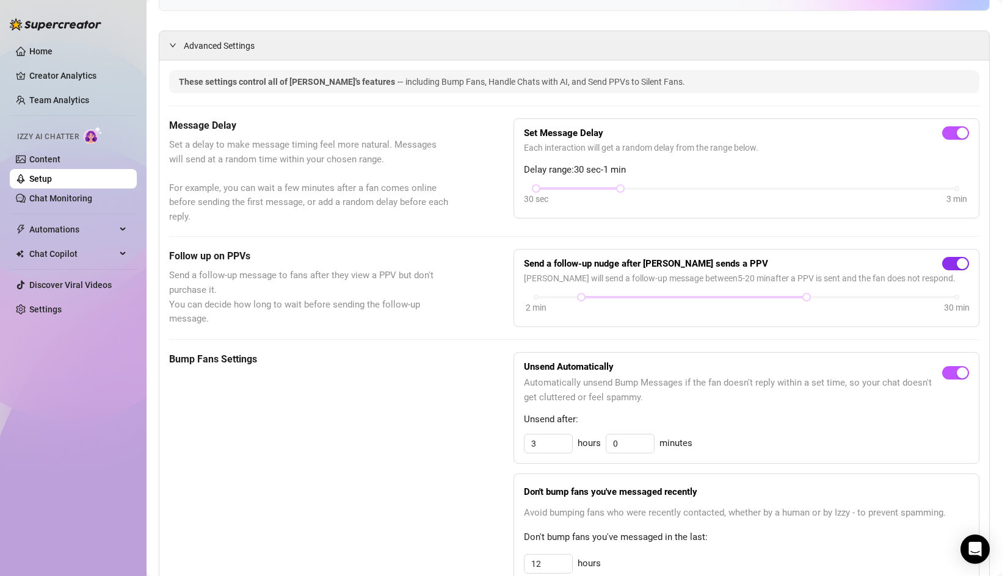
click at [964, 267] on div "button" at bounding box center [962, 263] width 11 height 11
click at [548, 445] on input "3" at bounding box center [549, 444] width 48 height 18
type input "1"
click at [467, 396] on div "Bump Fans Settings Unsend Automatically Automatically unsend Bump Messages if t…" at bounding box center [574, 526] width 810 height 348
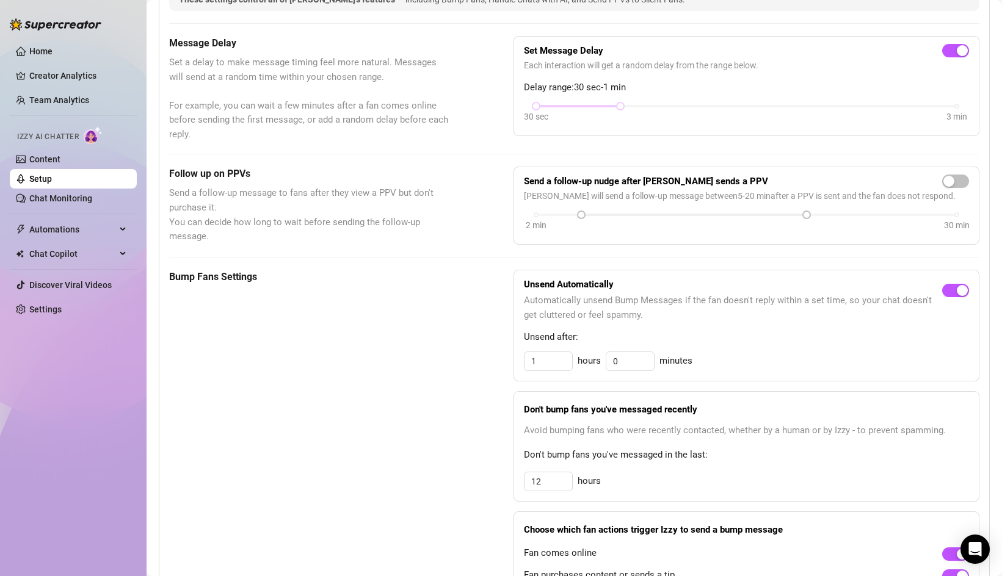
scroll to position [331, 0]
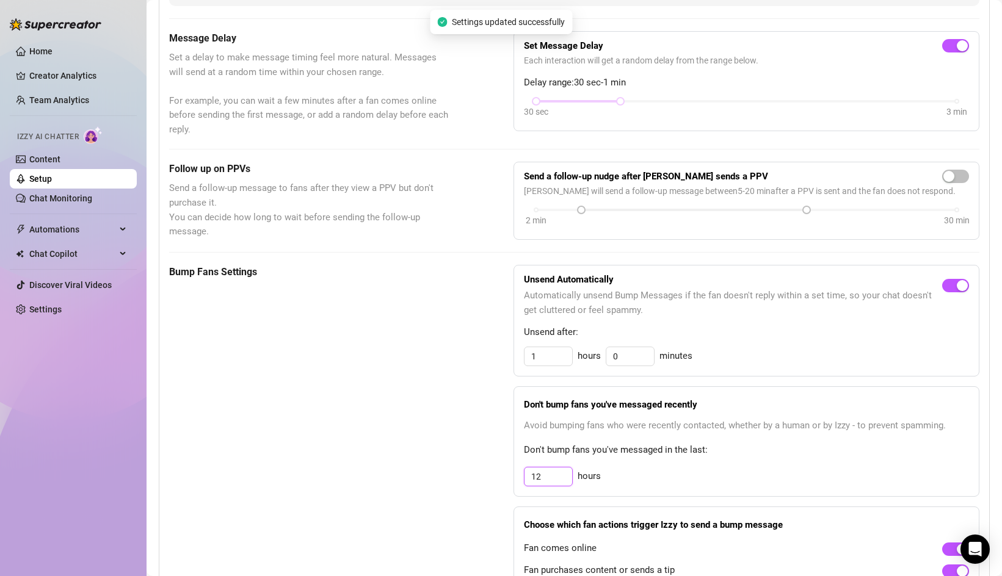
click at [543, 478] on input "12" at bounding box center [549, 477] width 48 height 18
type input "1"
type input "24"
click at [454, 451] on div "Bump Fans Settings Unsend Automatically Automatically unsend Bump Messages if t…" at bounding box center [574, 439] width 810 height 348
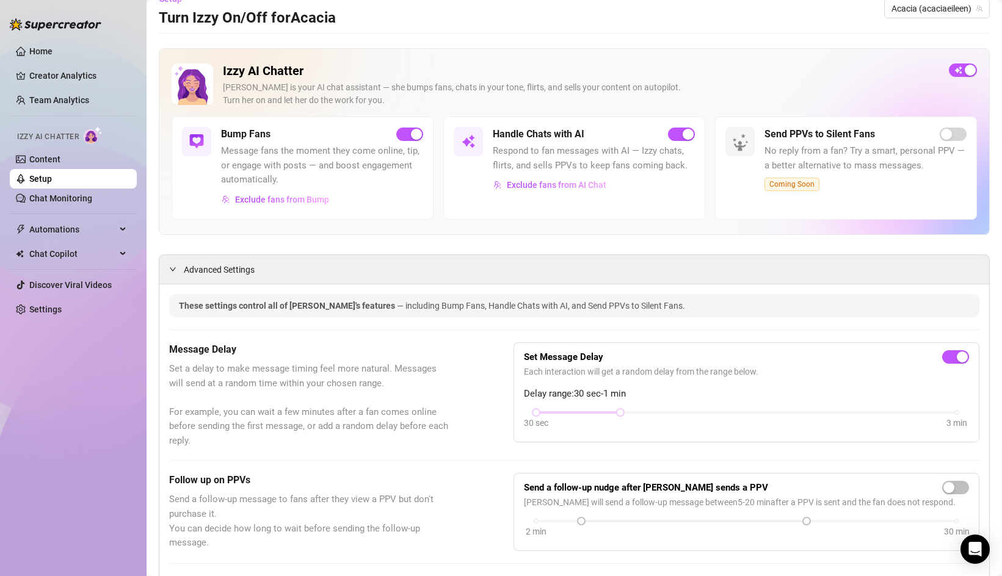
scroll to position [20, 0]
click at [841, 151] on span "No reply from a fan? Try a smart, personal PPV — a better alternative to mass m…" at bounding box center [866, 158] width 202 height 29
click at [41, 157] on link "Content" at bounding box center [44, 159] width 31 height 10
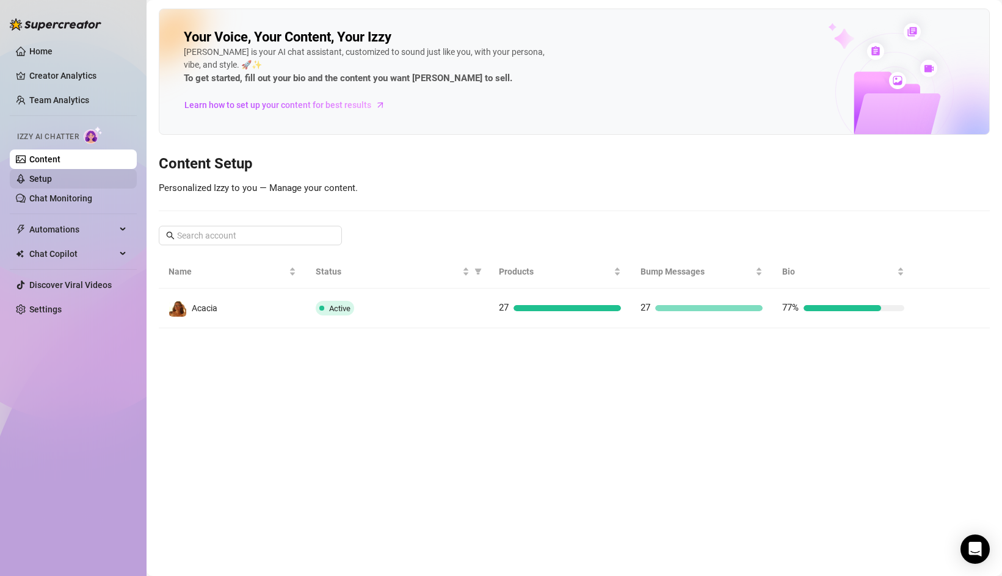
click at [52, 177] on link "Setup" at bounding box center [40, 179] width 23 height 10
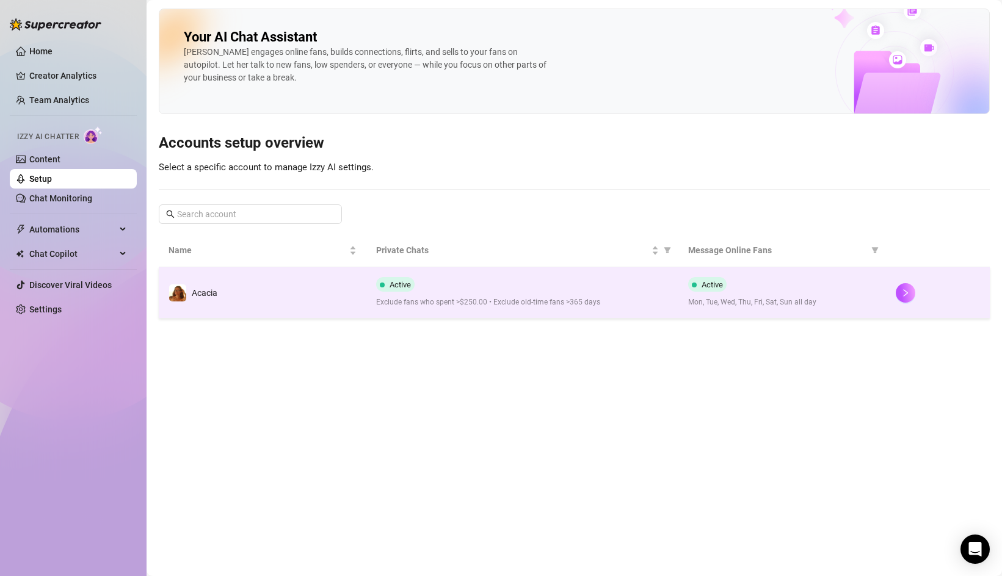
click at [307, 302] on td "Acacia" at bounding box center [263, 292] width 208 height 51
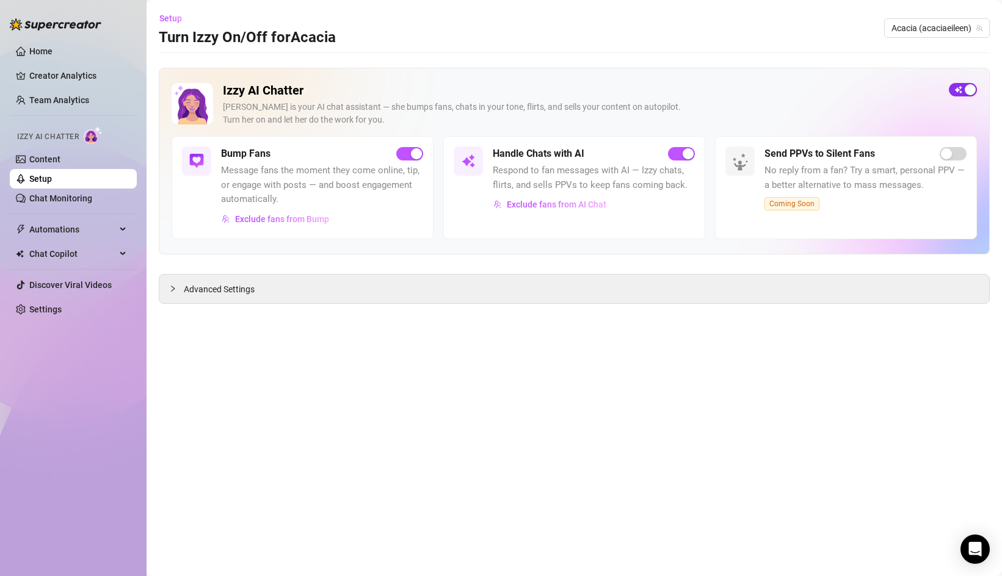
click at [959, 88] on span "button" at bounding box center [963, 89] width 28 height 13
click at [572, 202] on span "Exclude fans from AI Chat" at bounding box center [557, 205] width 100 height 10
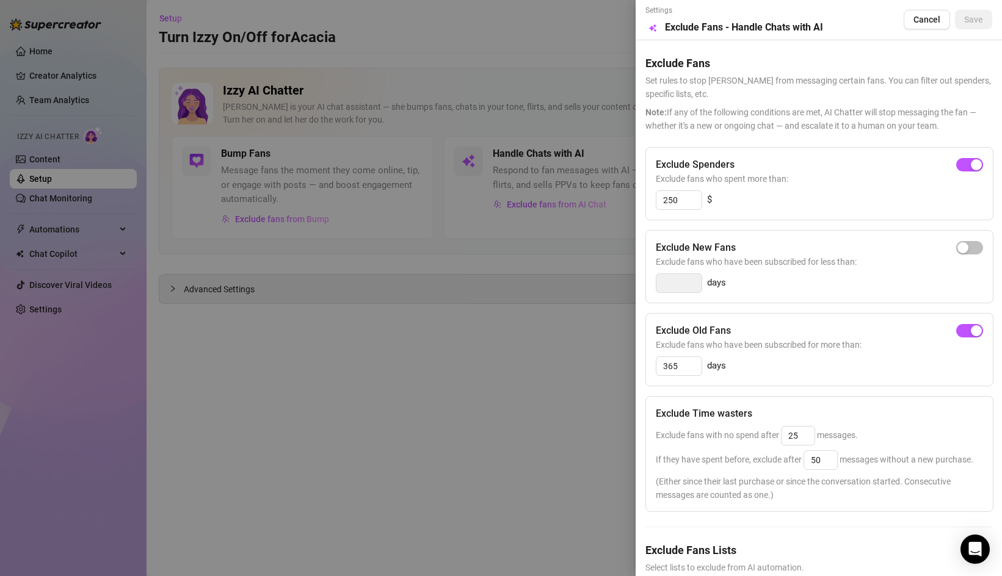
scroll to position [52, 0]
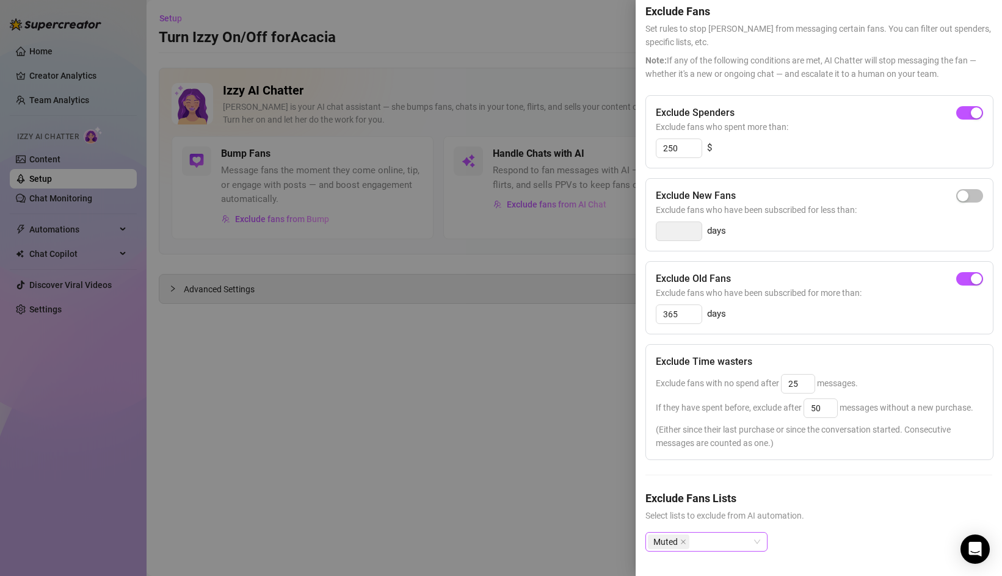
click at [725, 543] on div "Muted" at bounding box center [700, 542] width 104 height 17
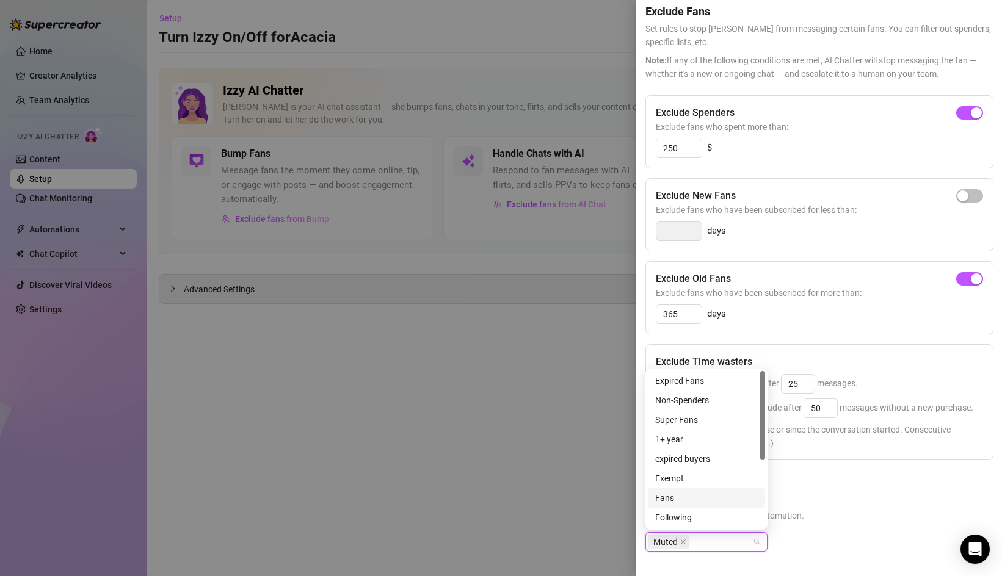
click at [371, 284] on div at bounding box center [501, 288] width 1002 height 576
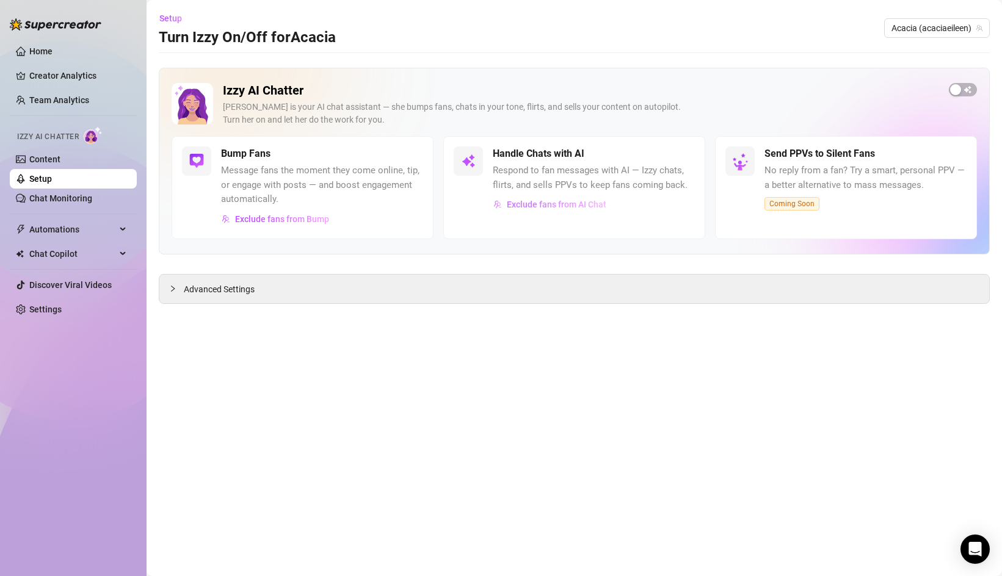
click at [559, 201] on span "Exclude fans from AI Chat" at bounding box center [557, 205] width 100 height 10
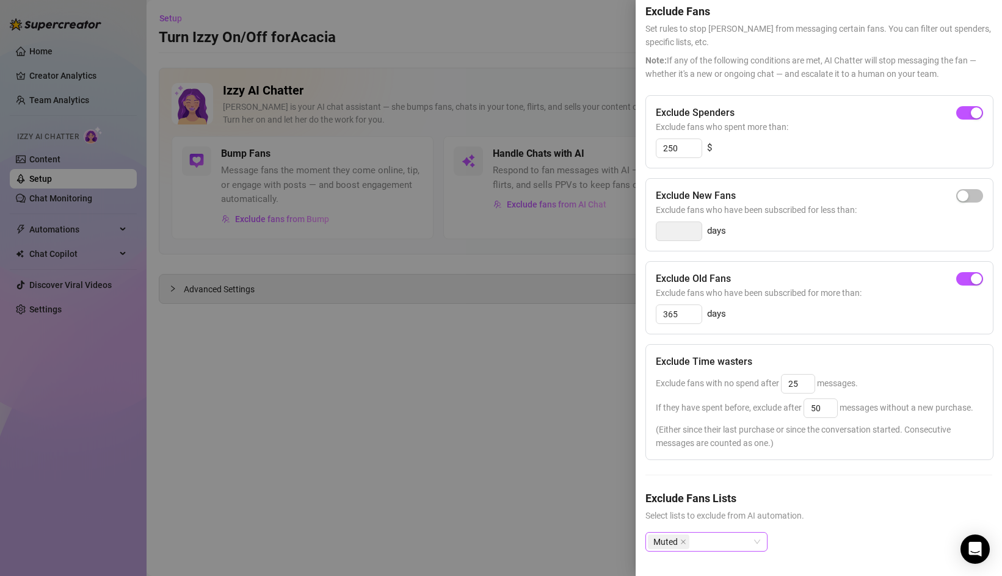
click at [745, 540] on div "Muted" at bounding box center [700, 542] width 104 height 17
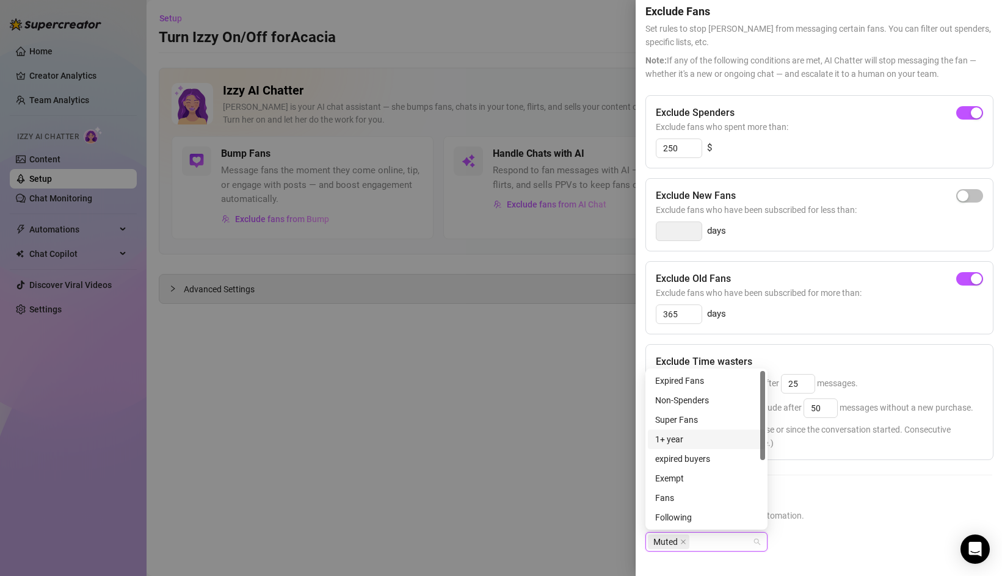
click at [691, 437] on div "1+ year" at bounding box center [706, 439] width 103 height 13
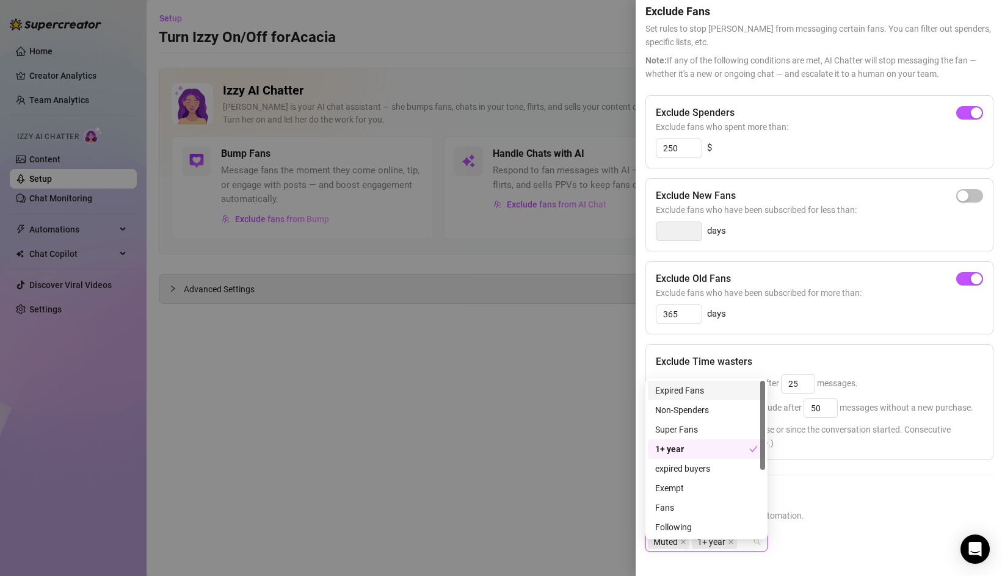
scroll to position [0, 0]
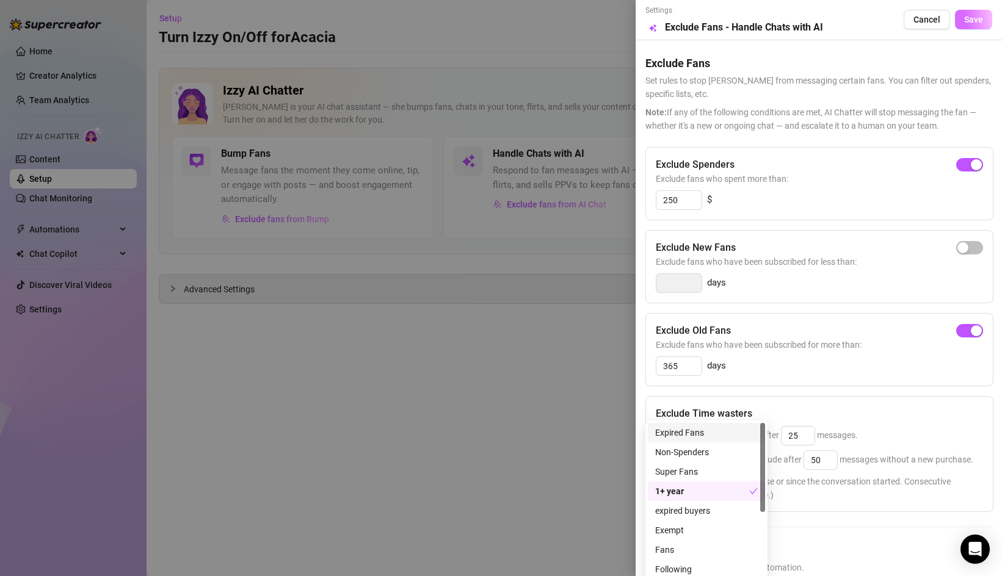
click at [979, 22] on span "Save" at bounding box center [973, 20] width 19 height 10
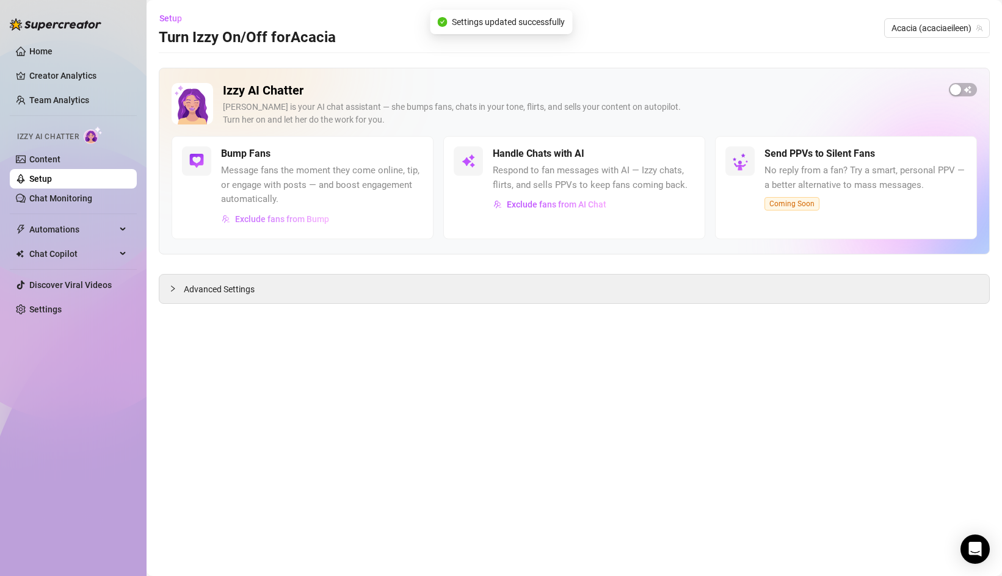
click at [306, 216] on span "Exclude fans from Bump" at bounding box center [282, 219] width 94 height 10
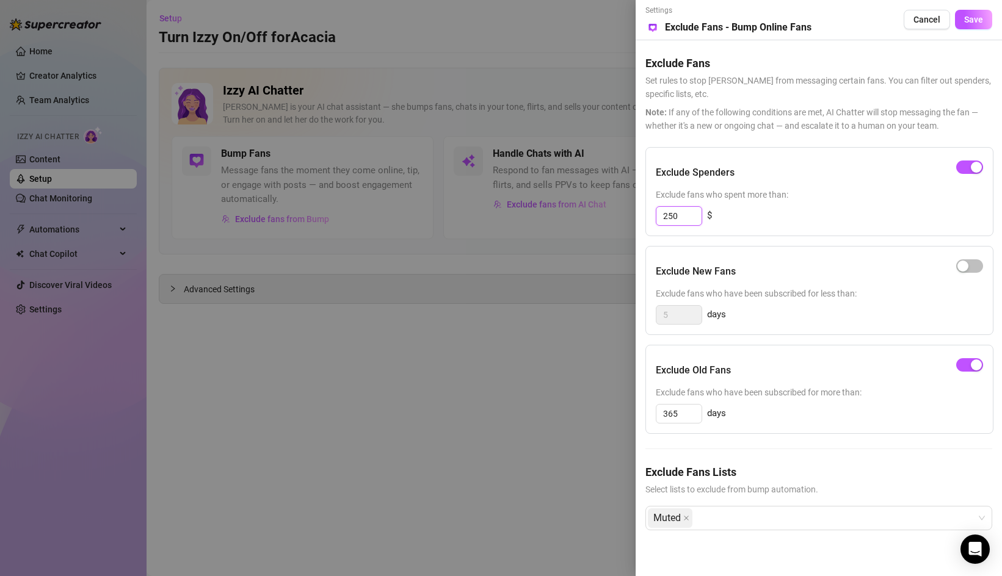
click at [686, 216] on input "250" at bounding box center [678, 216] width 45 height 18
type input "250"
click at [964, 367] on span "button" at bounding box center [969, 364] width 27 height 13
click at [966, 369] on div "button" at bounding box center [963, 365] width 11 height 11
click at [713, 511] on div "Muted" at bounding box center [812, 518] width 329 height 22
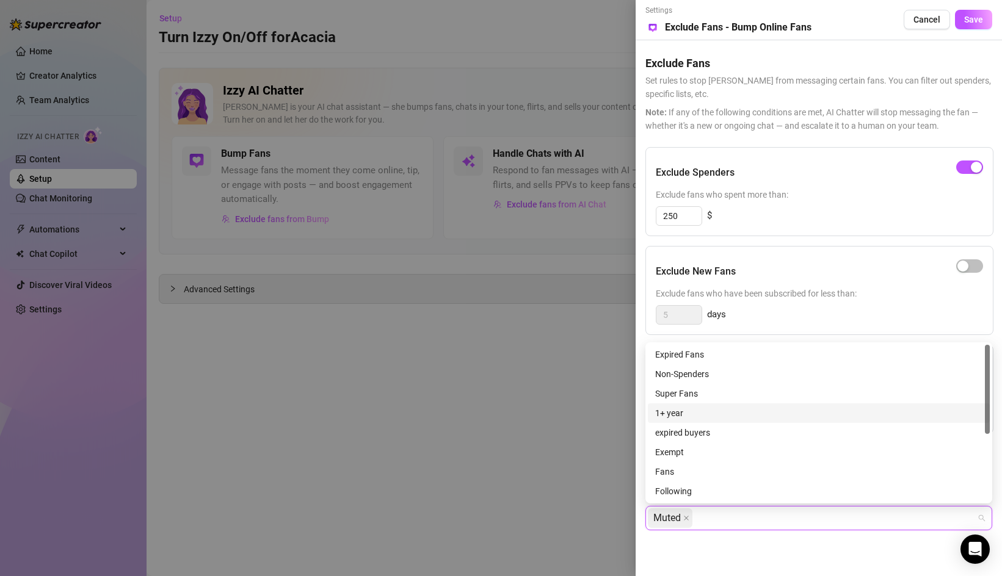
click at [685, 412] on div "1+ year" at bounding box center [818, 413] width 327 height 13
click at [685, 412] on div "1+ year" at bounding box center [814, 413] width 319 height 13
click at [971, 26] on button "Save" at bounding box center [973, 20] width 37 height 20
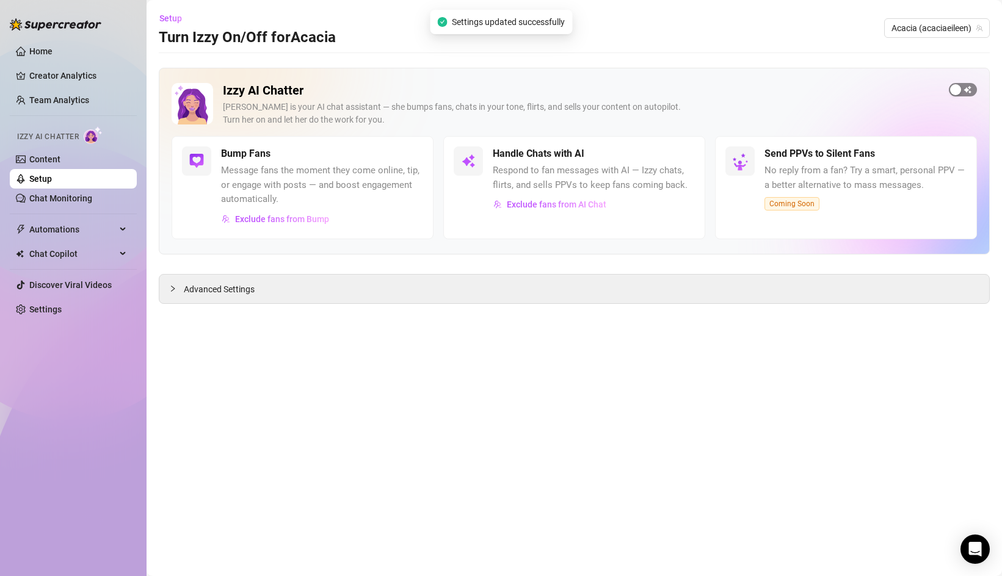
click at [963, 94] on span "button" at bounding box center [963, 89] width 28 height 13
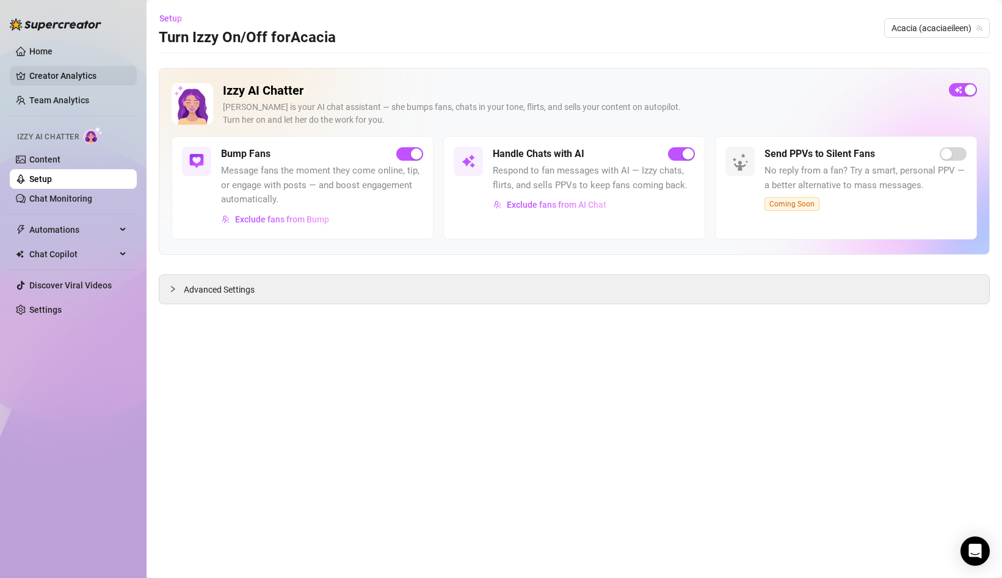
click at [55, 67] on link "Creator Analytics" at bounding box center [78, 76] width 98 height 20
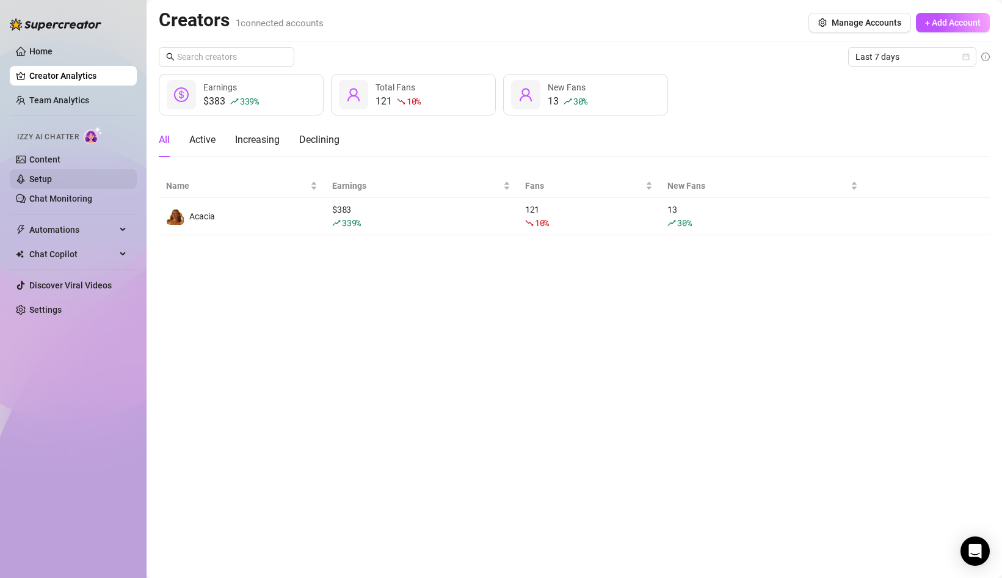
click at [52, 184] on link "Setup" at bounding box center [40, 179] width 23 height 10
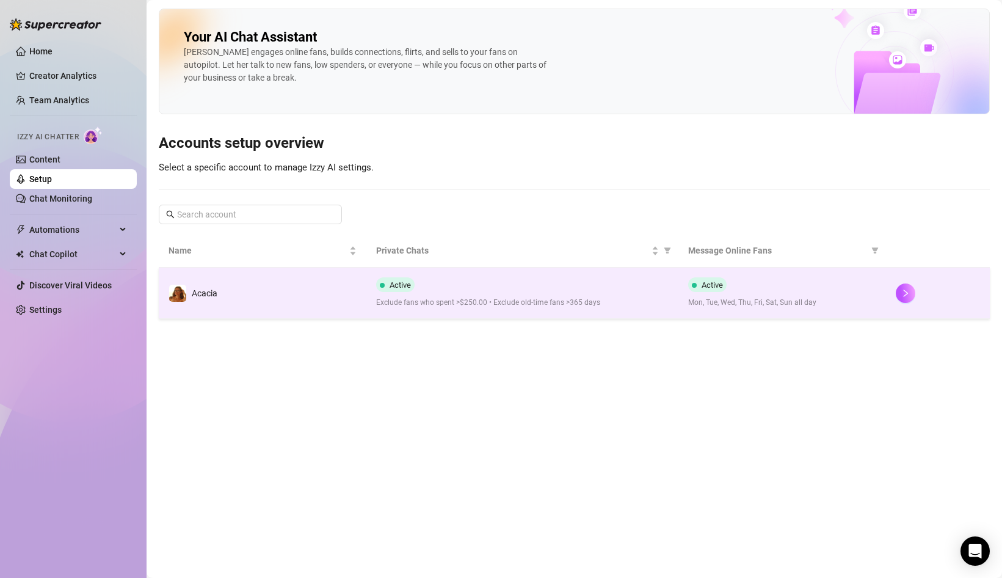
click at [349, 275] on td "Acacia" at bounding box center [263, 292] width 208 height 51
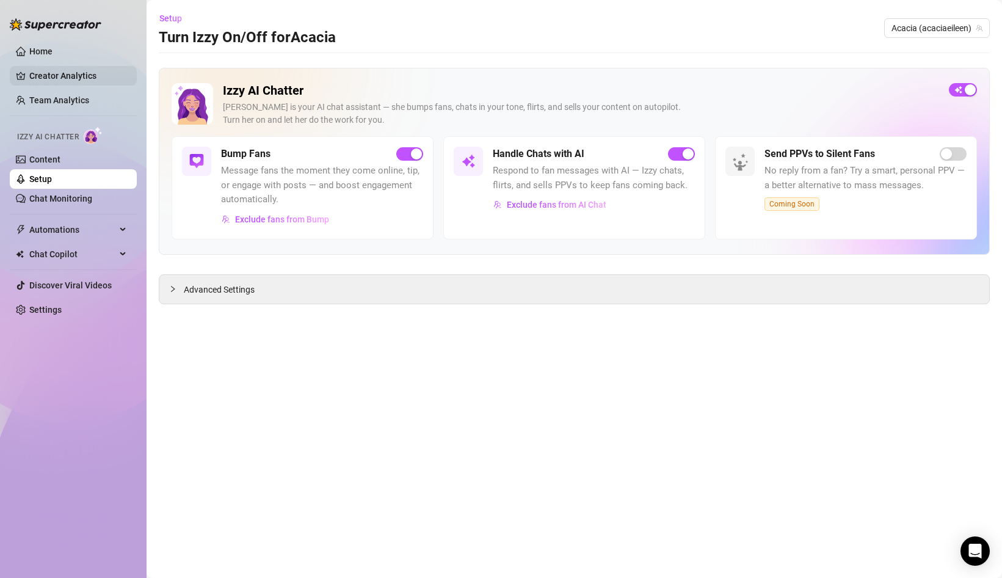
click at [73, 77] on link "Creator Analytics" at bounding box center [78, 76] width 98 height 20
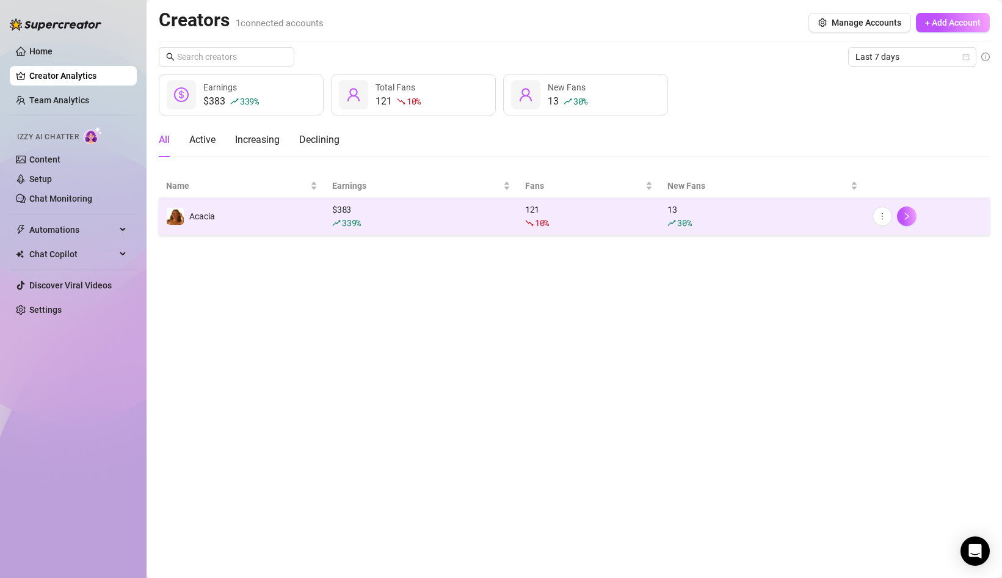
click at [385, 206] on div "$ 383 339 %" at bounding box center [421, 216] width 178 height 27
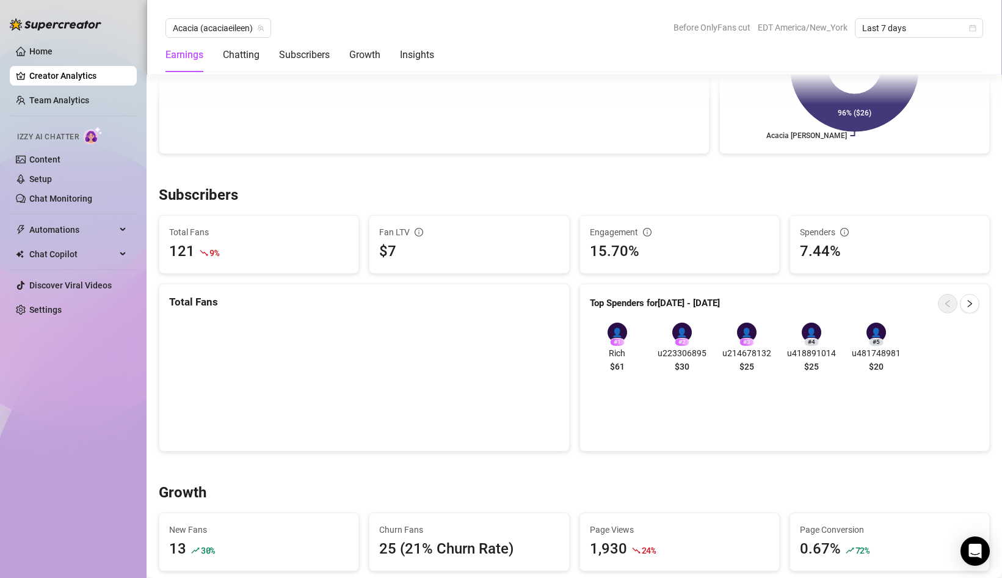
scroll to position [654, 0]
click at [247, 48] on div "Chatting" at bounding box center [241, 55] width 37 height 15
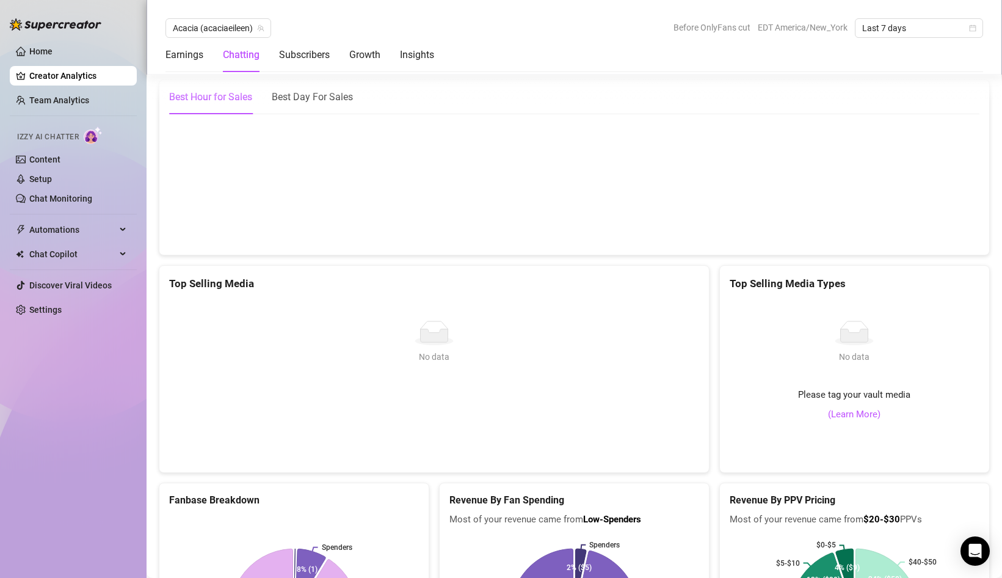
scroll to position [1772, 0]
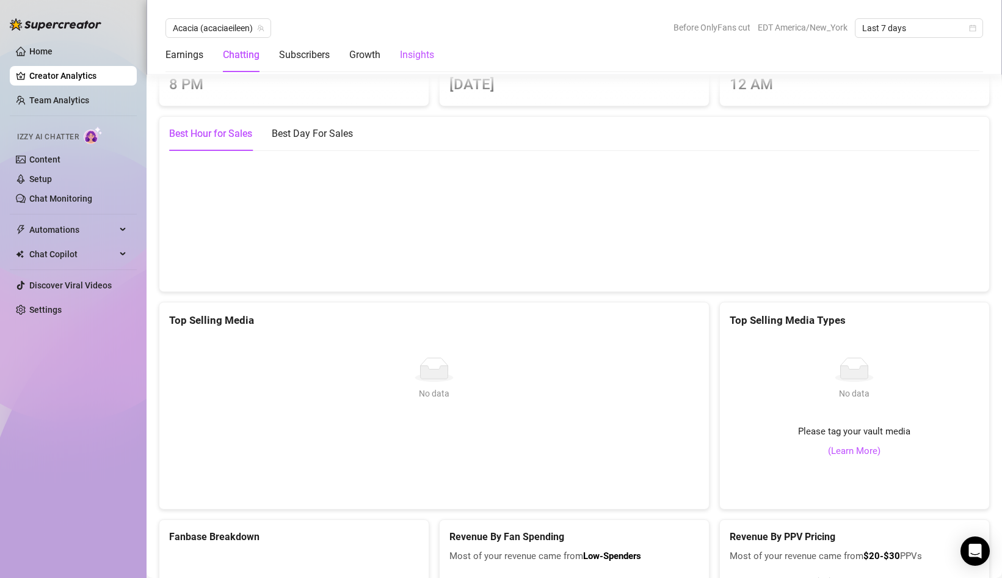
click at [411, 53] on div "Insights" at bounding box center [417, 55] width 34 height 15
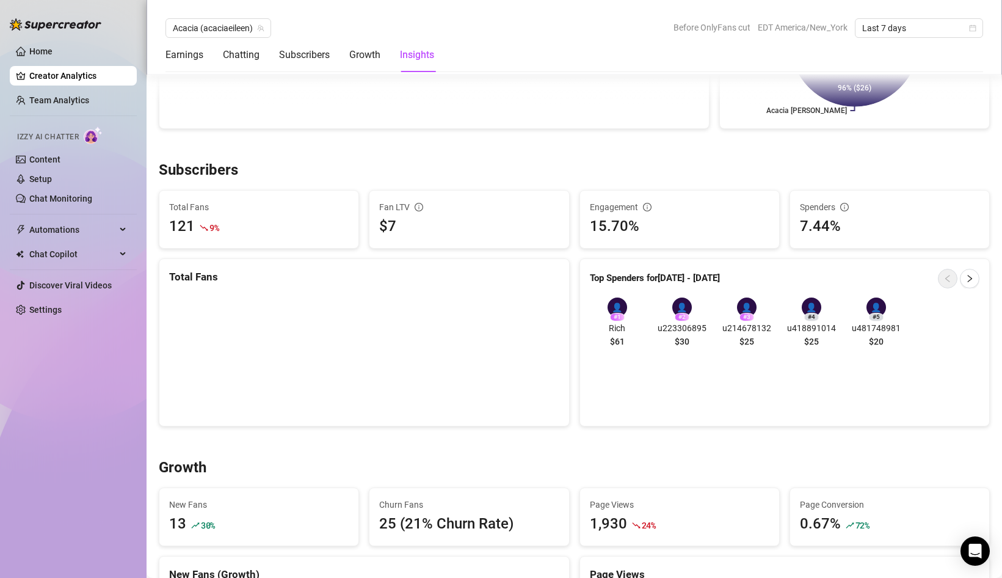
scroll to position [0, 0]
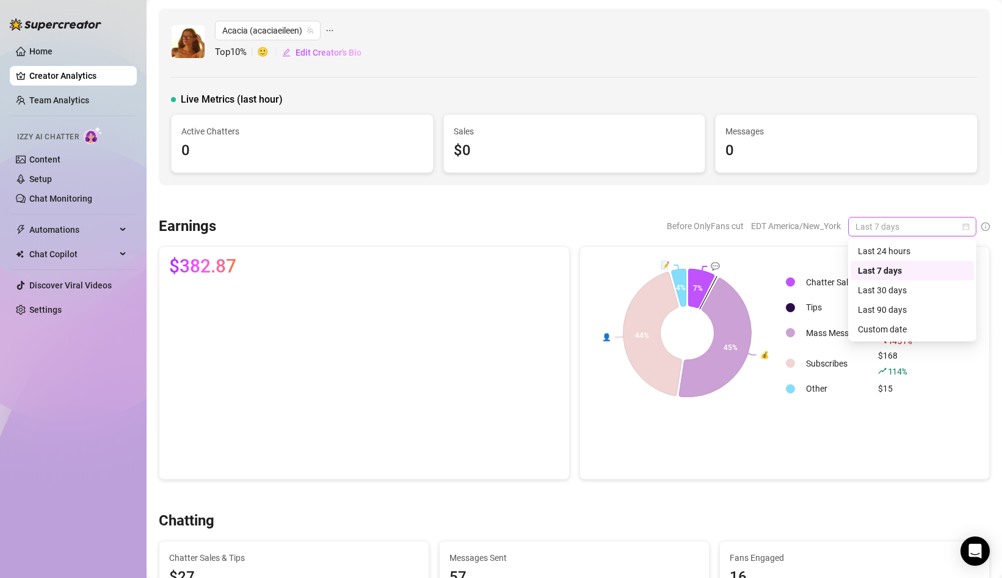
click at [948, 232] on span "Last 7 days" at bounding box center [913, 226] width 114 height 18
click at [919, 286] on div "Last 30 days" at bounding box center [912, 289] width 109 height 13
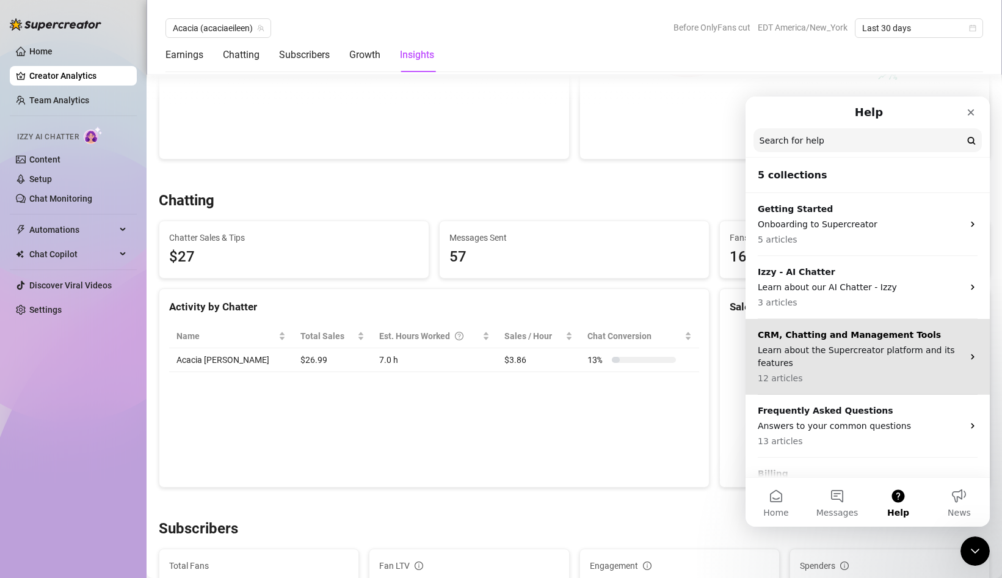
click at [860, 341] on p "CRM, Chatting and Management Tools" at bounding box center [860, 335] width 205 height 13
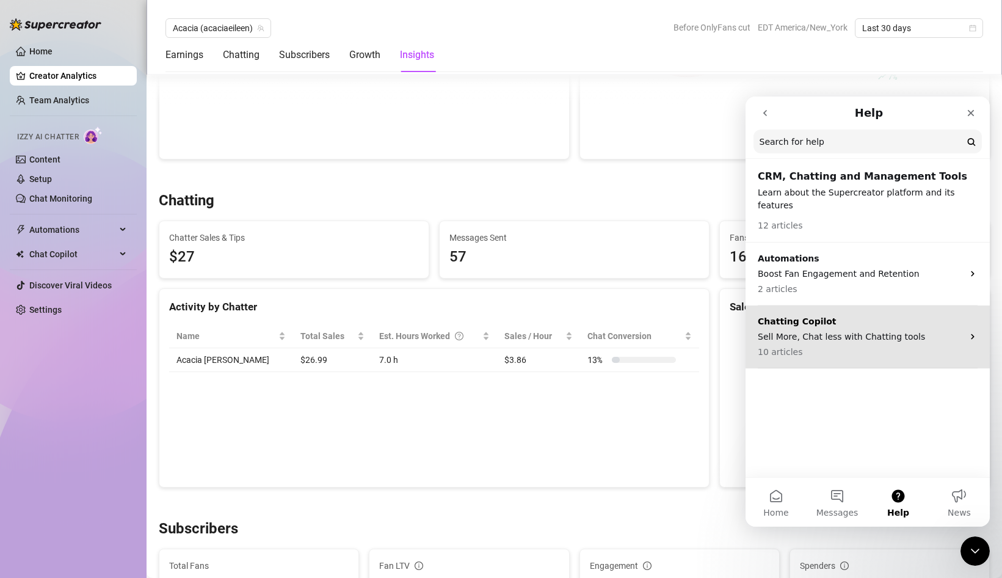
click at [863, 346] on p "10 articles" at bounding box center [860, 352] width 205 height 13
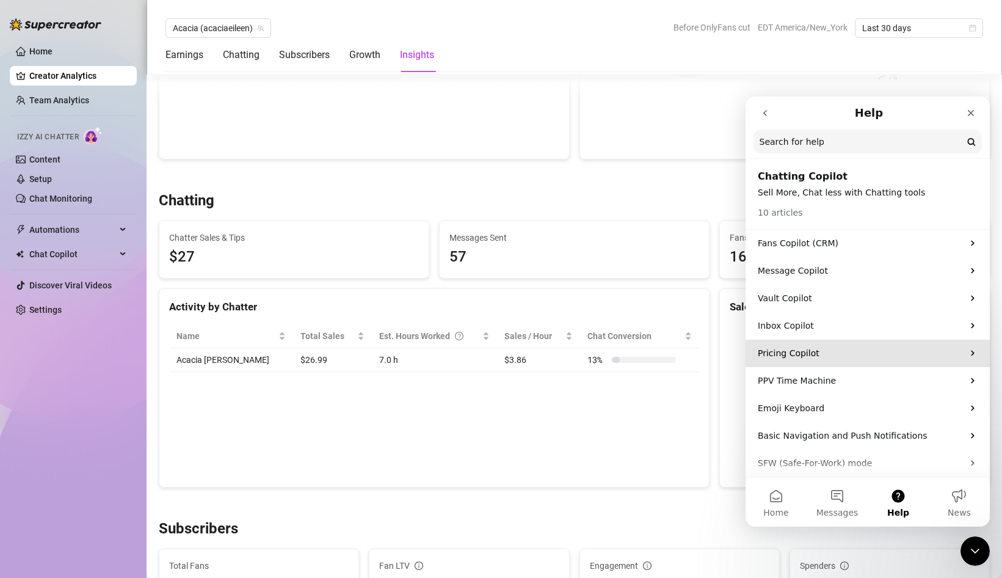
click at [878, 357] on p "Pricing Copilot" at bounding box center [860, 353] width 205 height 13
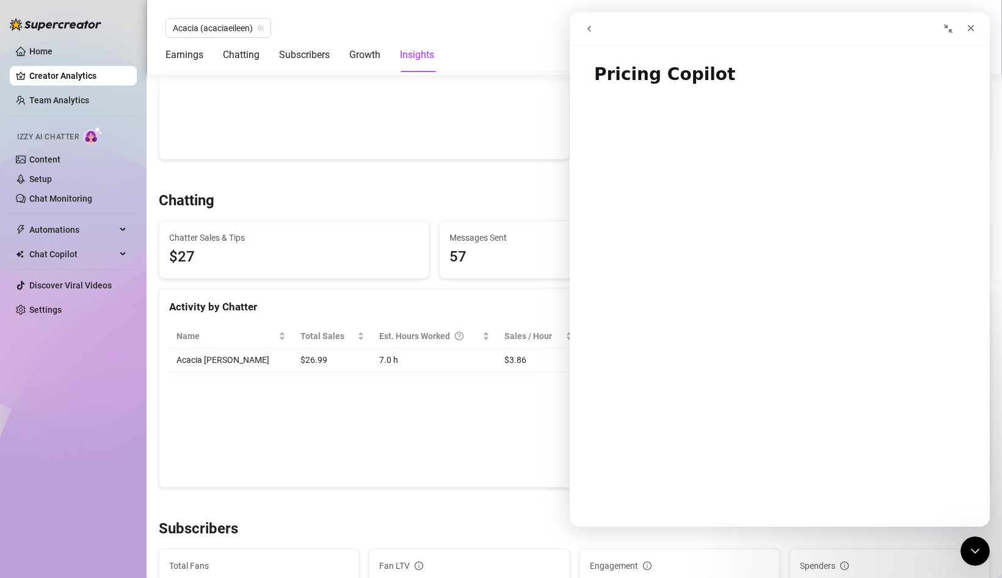
click at [96, 242] on ul "Home Creator Analytics Team Analytics Izzy AI Chatter Content Setup Chat Monito…" at bounding box center [73, 181] width 127 height 288
click at [98, 250] on span "Chat Copilot" at bounding box center [72, 254] width 87 height 20
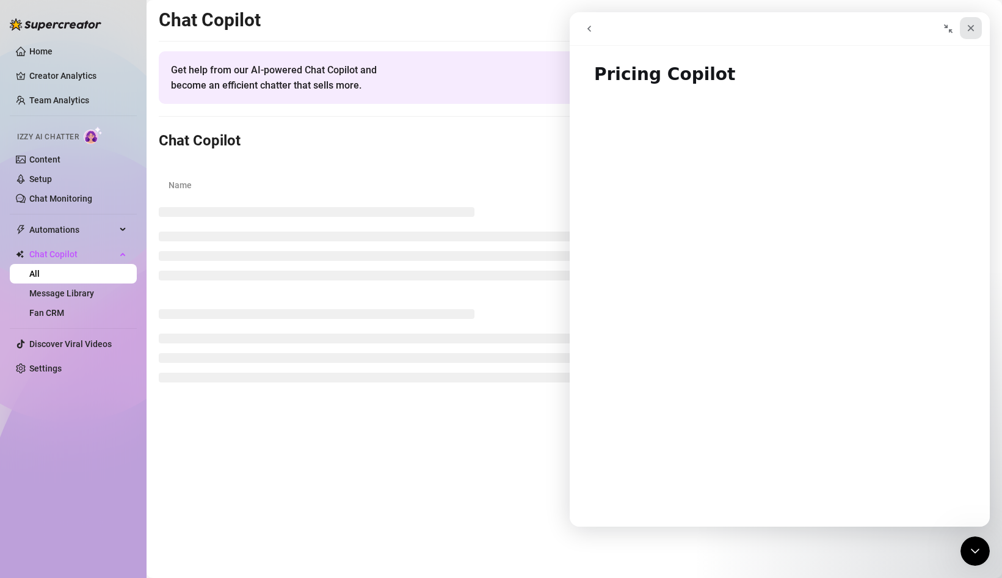
click at [975, 27] on icon "Close" at bounding box center [971, 28] width 10 height 10
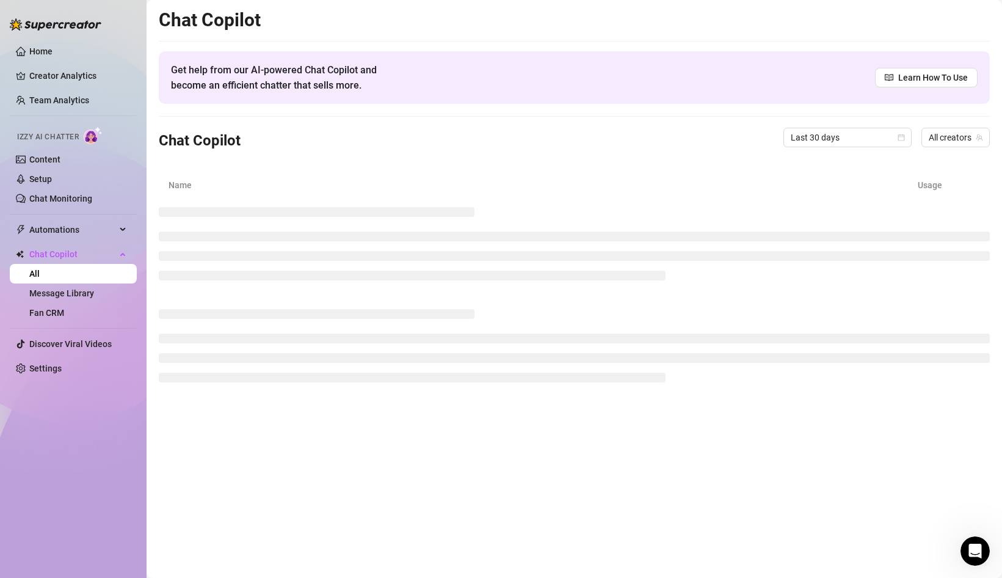
click at [95, 325] on ul "Home Creator Analytics Team Analytics Izzy AI Chatter Content Setup Chat Monito…" at bounding box center [73, 210] width 127 height 346
click at [64, 312] on link "Fan CRM" at bounding box center [46, 313] width 35 height 10
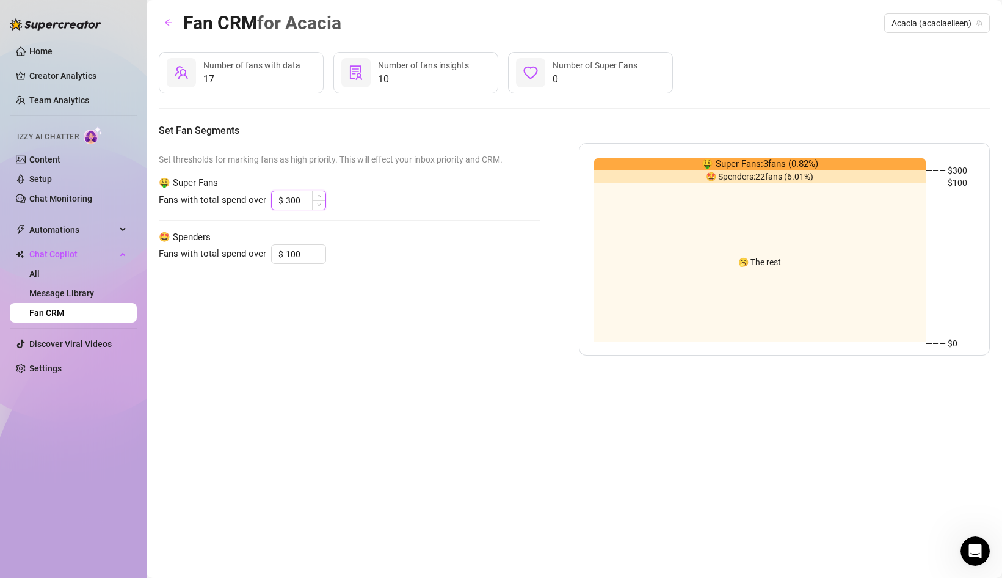
drag, startPoint x: 302, startPoint y: 203, endPoint x: 286, endPoint y: 203, distance: 15.9
click at [286, 203] on input "300" at bounding box center [306, 200] width 40 height 18
type input "200"
drag, startPoint x: 300, startPoint y: 252, endPoint x: 286, endPoint y: 255, distance: 15.0
click at [286, 255] on input "100" at bounding box center [306, 254] width 40 height 18
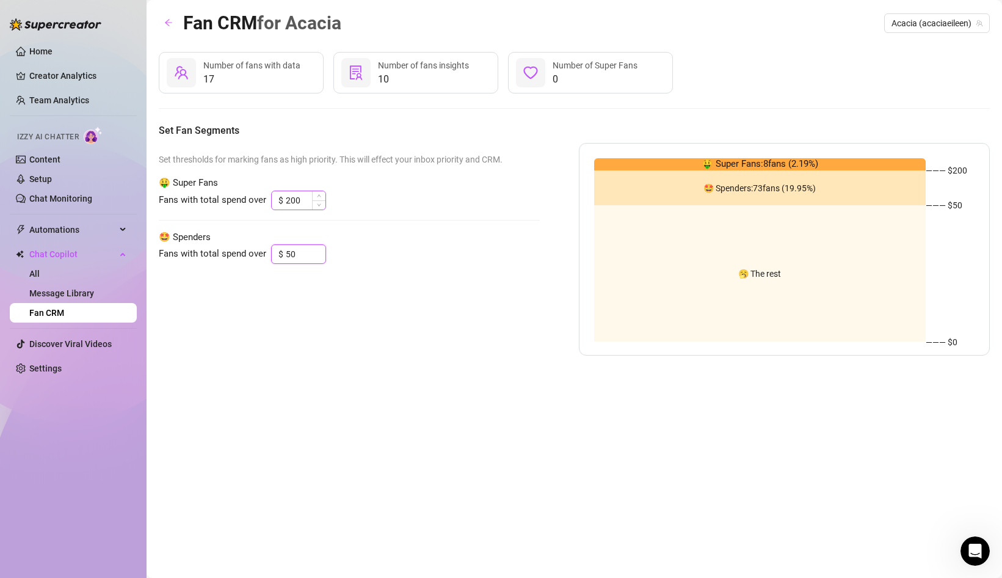
type input "50"
drag, startPoint x: 299, startPoint y: 200, endPoint x: 284, endPoint y: 201, distance: 15.3
click at [284, 201] on div "$ 200" at bounding box center [298, 201] width 55 height 20
type input "1"
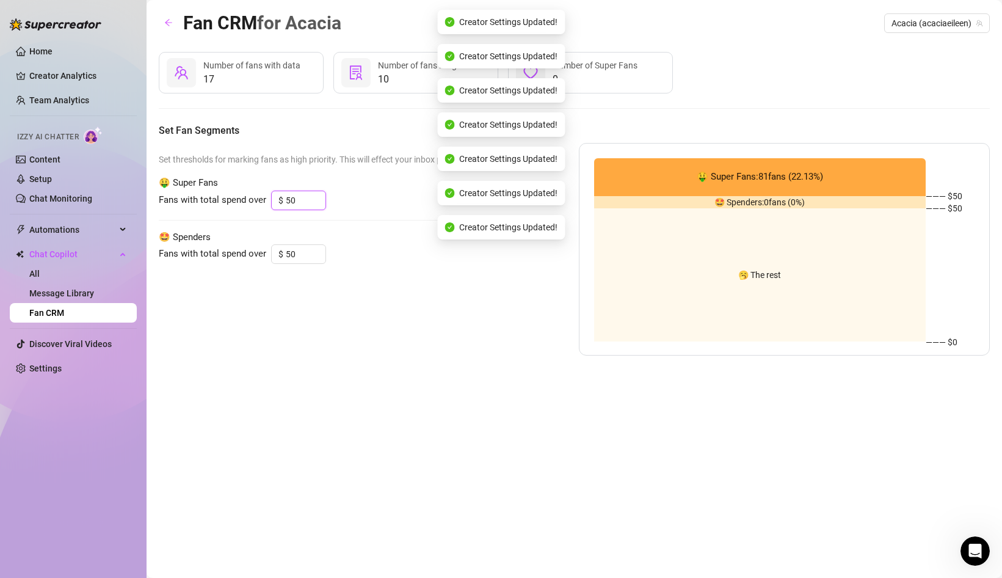
type input "5"
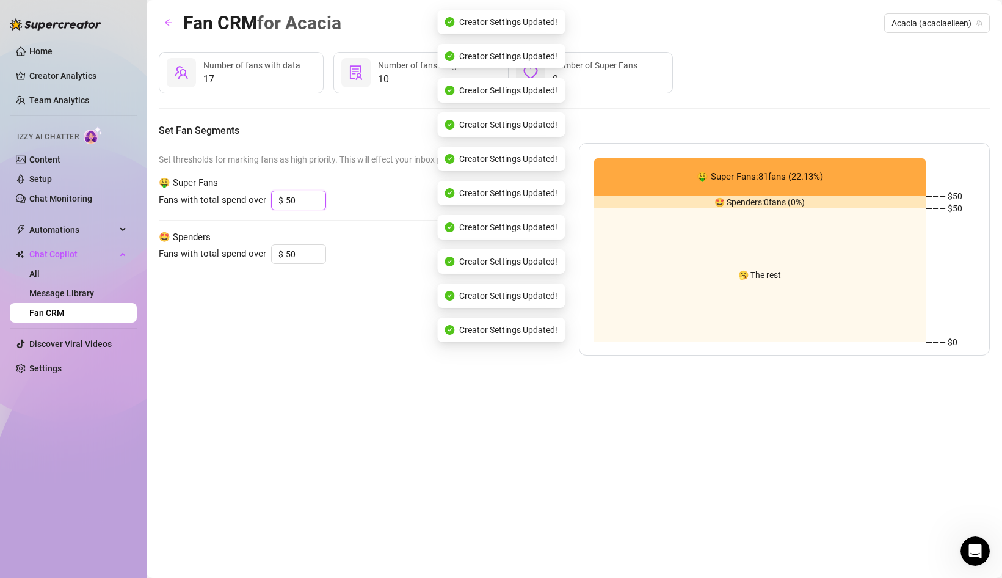
type input "5"
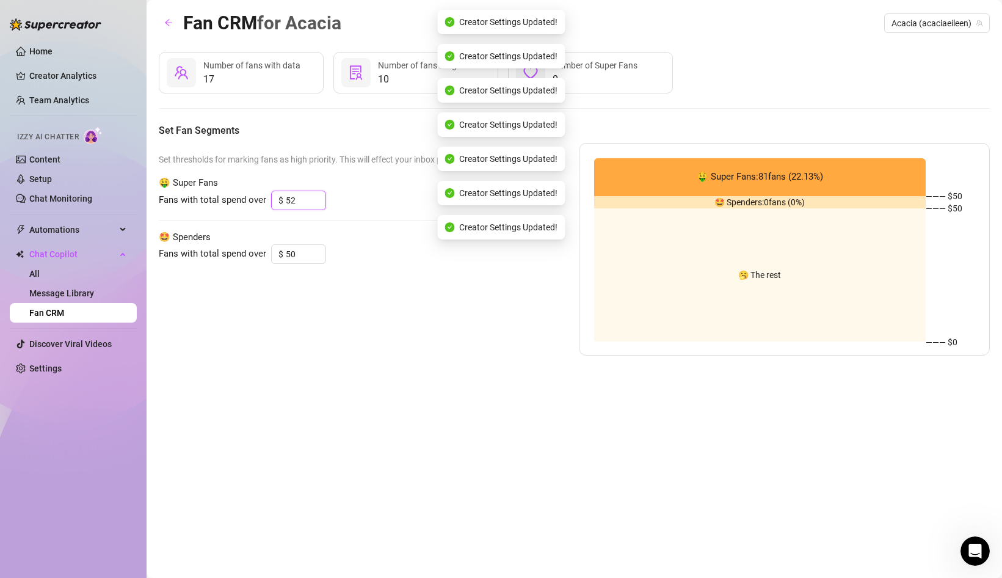
type input "5"
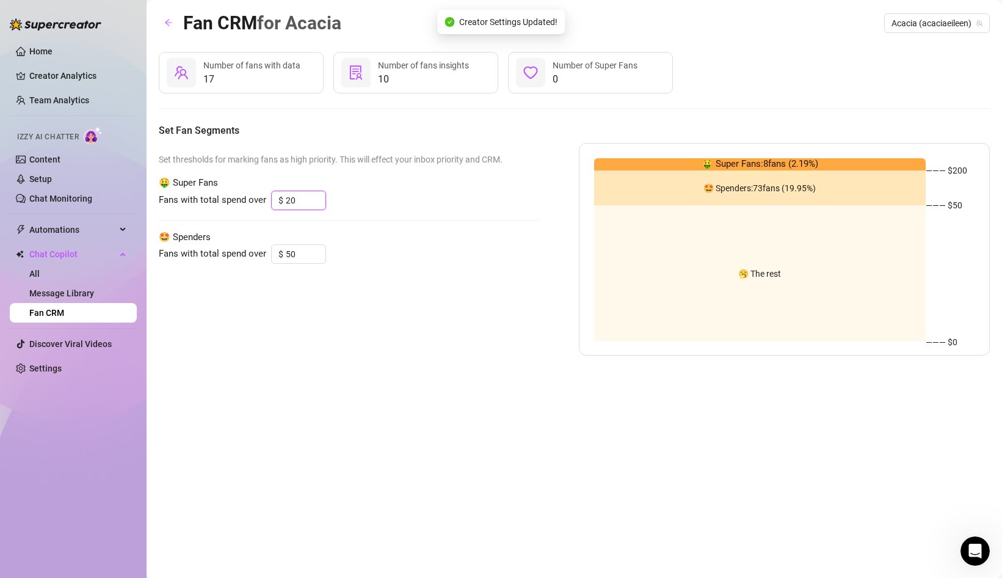
type input "2"
type input "150"
click at [71, 293] on link "Message Library" at bounding box center [61, 293] width 65 height 10
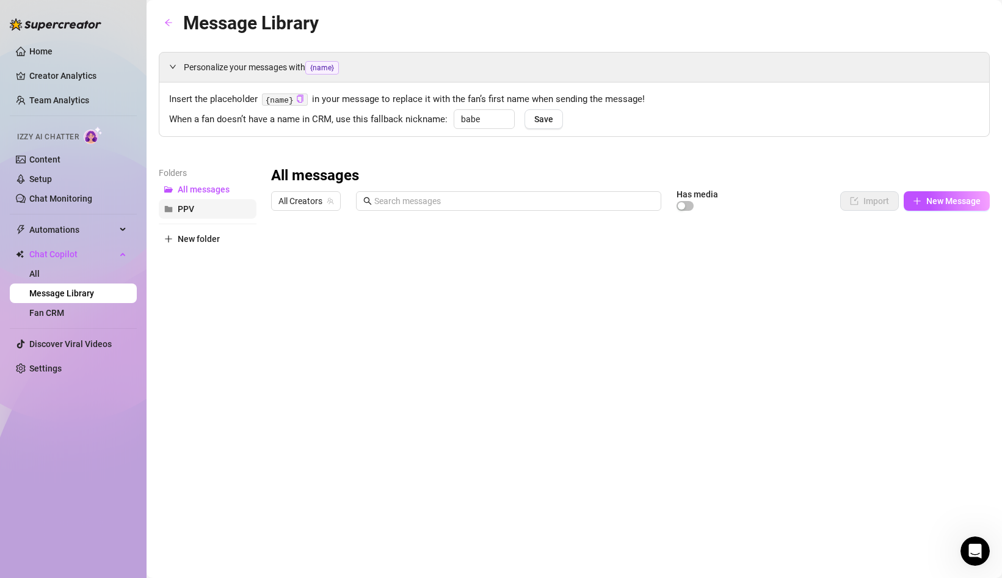
click at [192, 208] on span "PPV" at bounding box center [186, 209] width 16 height 10
click at [197, 235] on span "New folder" at bounding box center [199, 239] width 42 height 10
click at [203, 231] on input "text" at bounding box center [208, 229] width 98 height 20
